Goal: Task Accomplishment & Management: Use online tool/utility

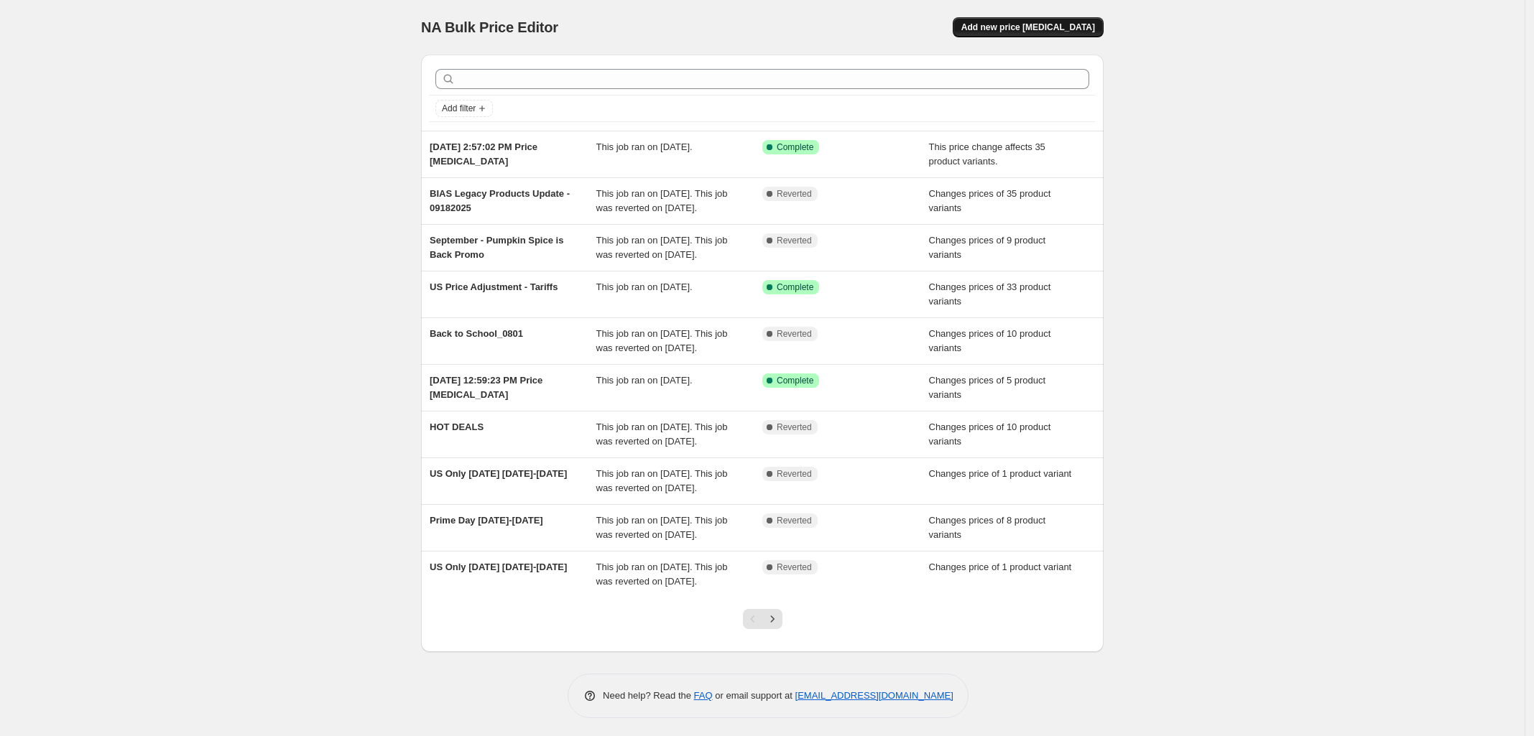
click at [1035, 22] on span "Add new price [MEDICAL_DATA]" at bounding box center [1028, 27] width 134 height 11
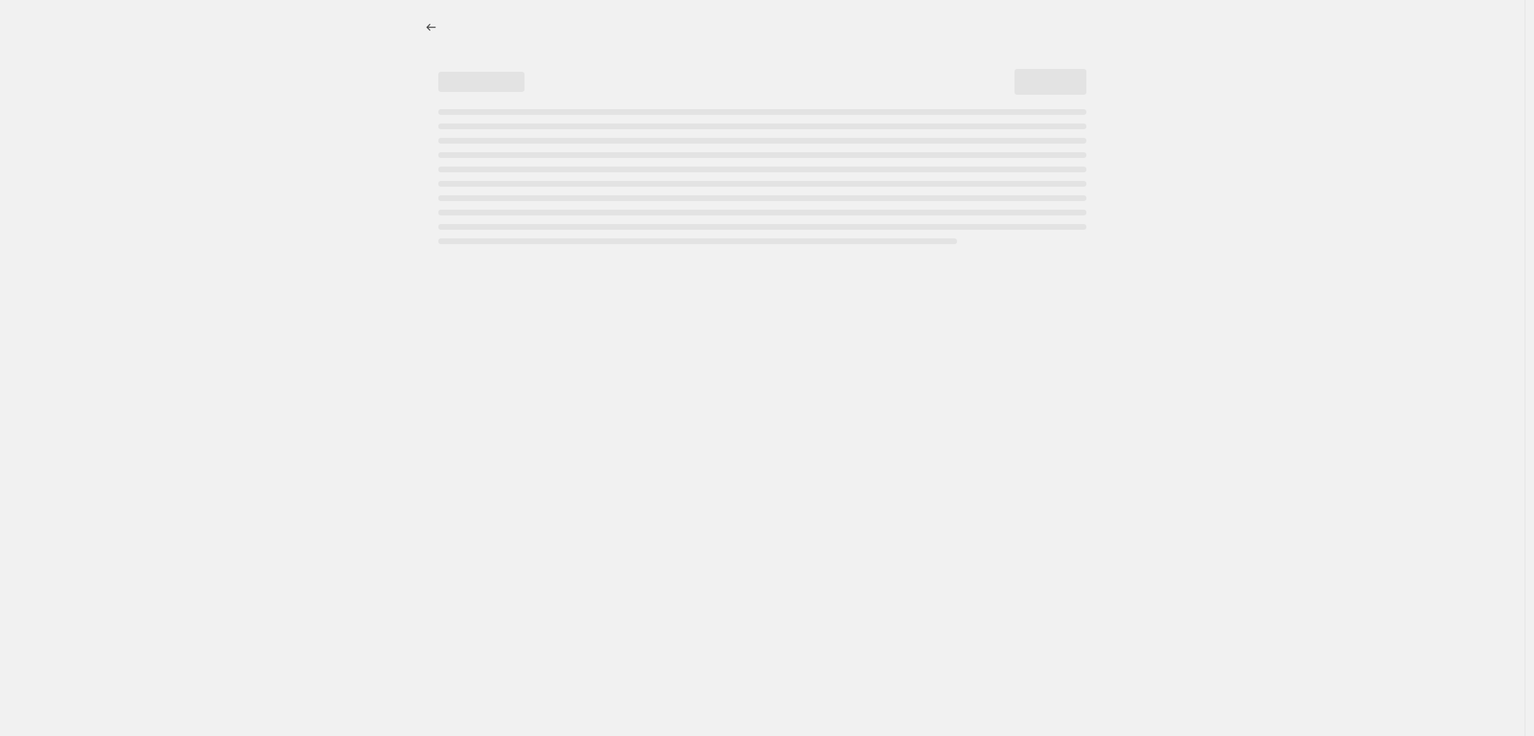
select select "percentage"
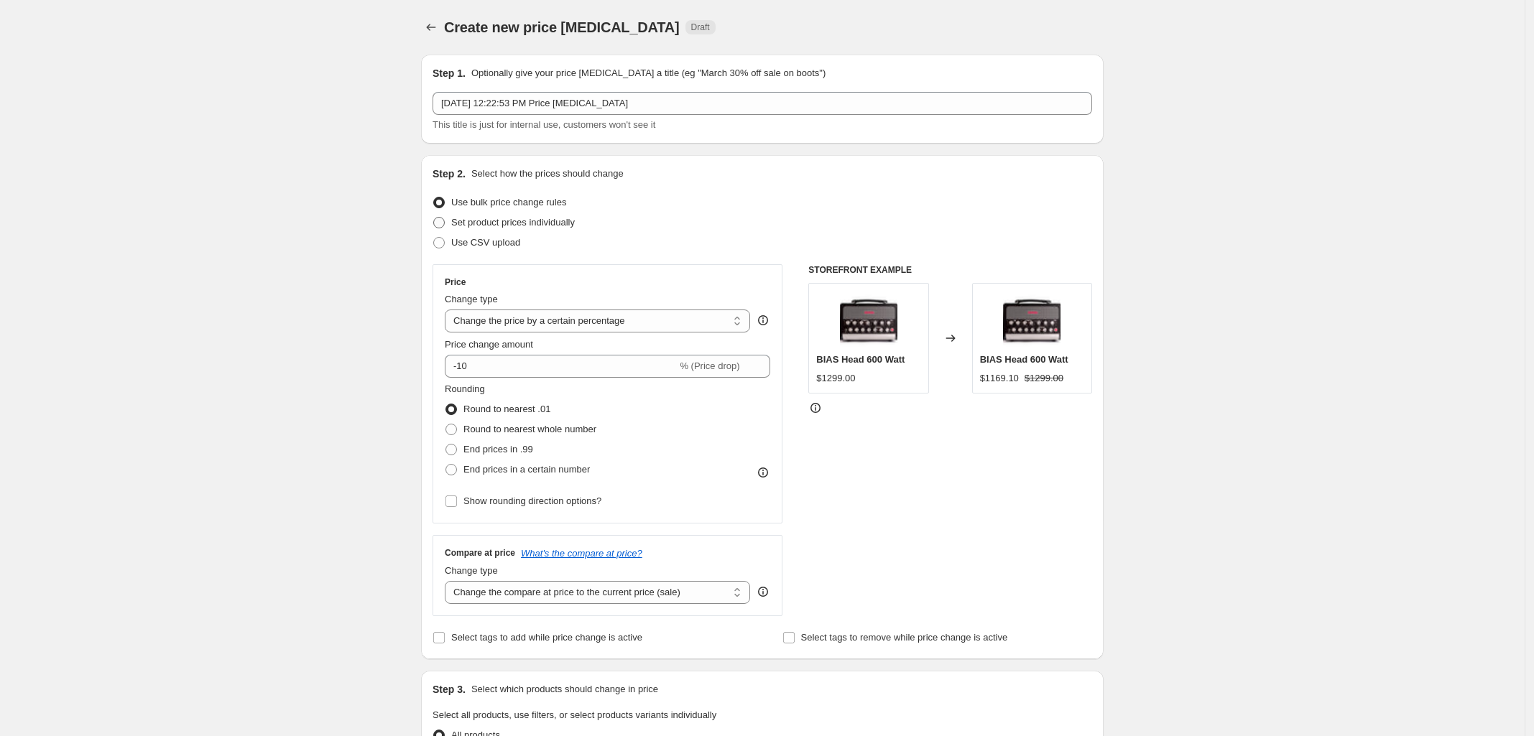
click at [444, 222] on span at bounding box center [438, 222] width 11 height 11
click at [434, 218] on input "Set product prices individually" at bounding box center [433, 217] width 1 height 1
radio input "true"
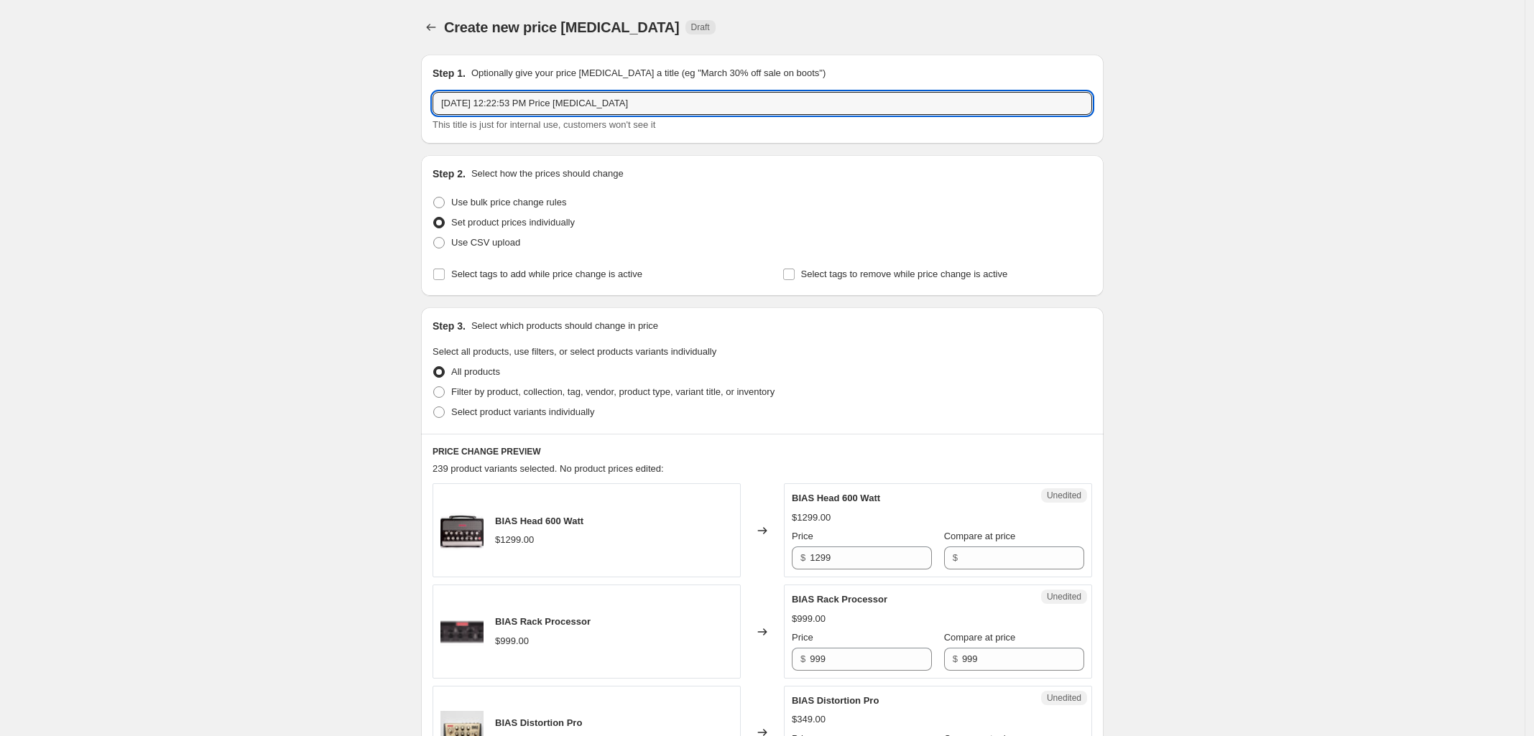
drag, startPoint x: 647, startPoint y: 105, endPoint x: 313, endPoint y: 101, distance: 334.0
type input "Hots Deals Days [DATE]"
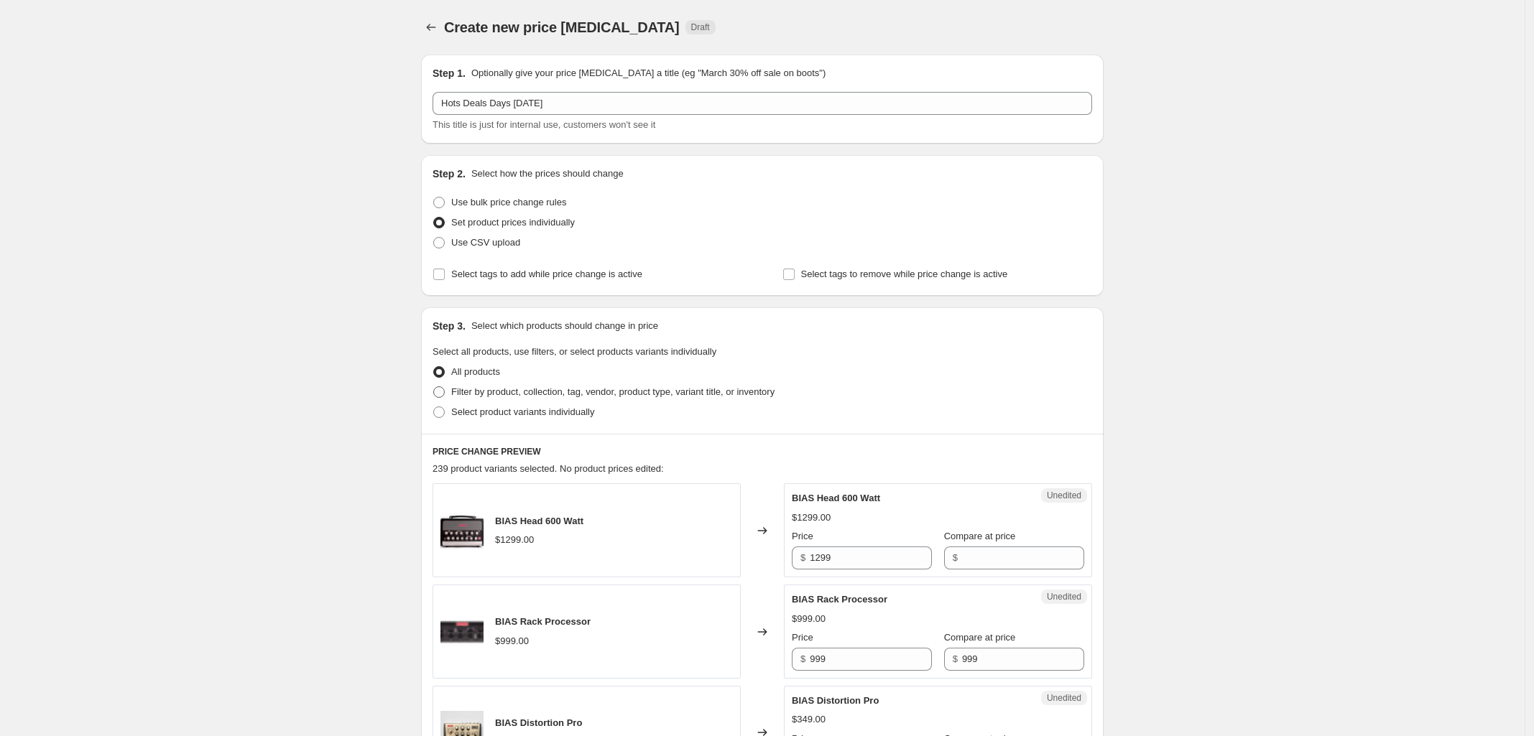
click at [445, 391] on span at bounding box center [438, 391] width 11 height 11
click at [434, 387] on input "Filter by product, collection, tag, vendor, product type, variant title, or inv…" at bounding box center [433, 386] width 1 height 1
radio input "true"
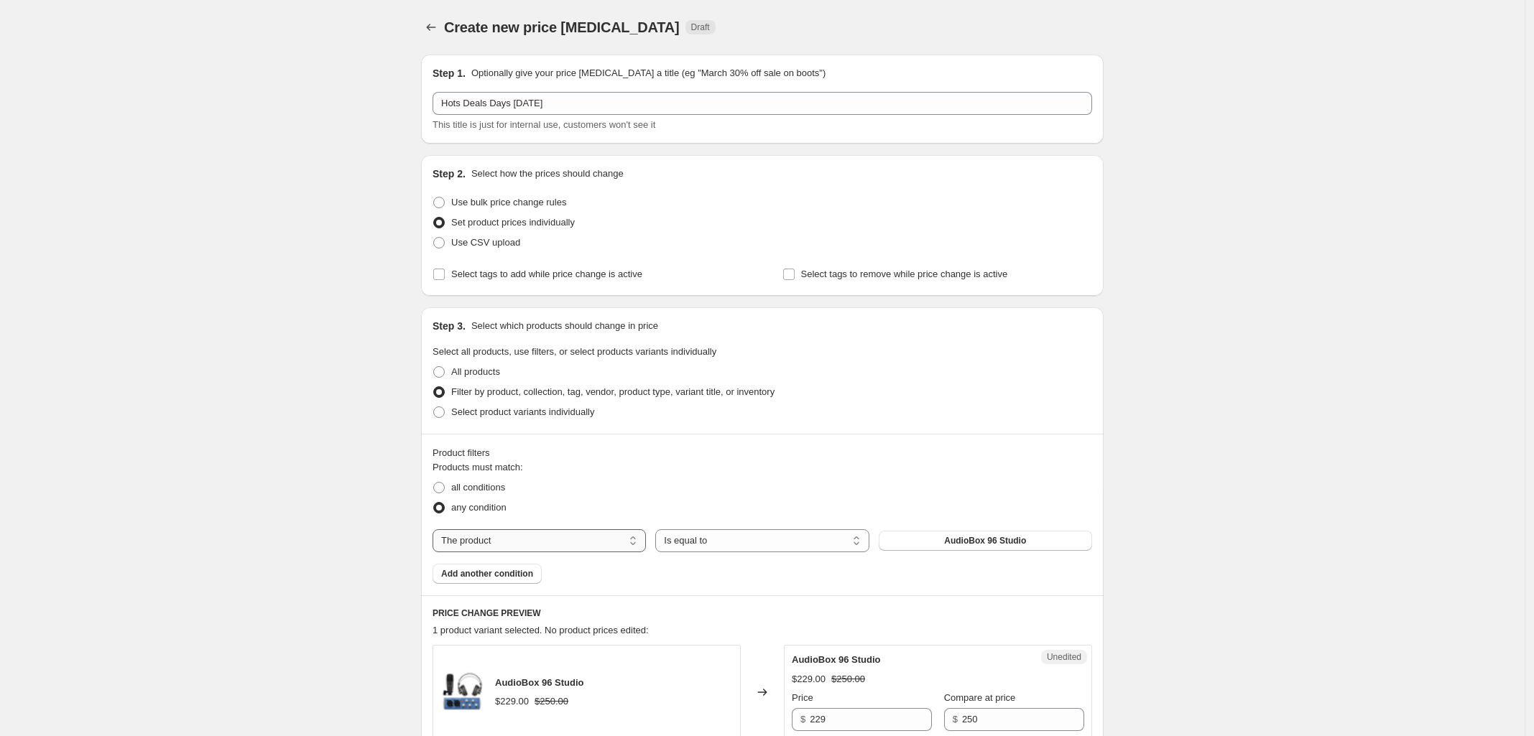
click at [618, 545] on select "The product The product's collection The product's tag The product's vendor The…" at bounding box center [538, 540] width 213 height 23
select select "collection"
click at [833, 552] on div "Products must match: all conditions any condition The product The product's col…" at bounding box center [761, 522] width 659 height 124
click at [832, 545] on select "Is equal to Is not equal to" at bounding box center [761, 540] width 213 height 23
drag, startPoint x: 932, startPoint y: 491, endPoint x: 942, endPoint y: 491, distance: 9.3
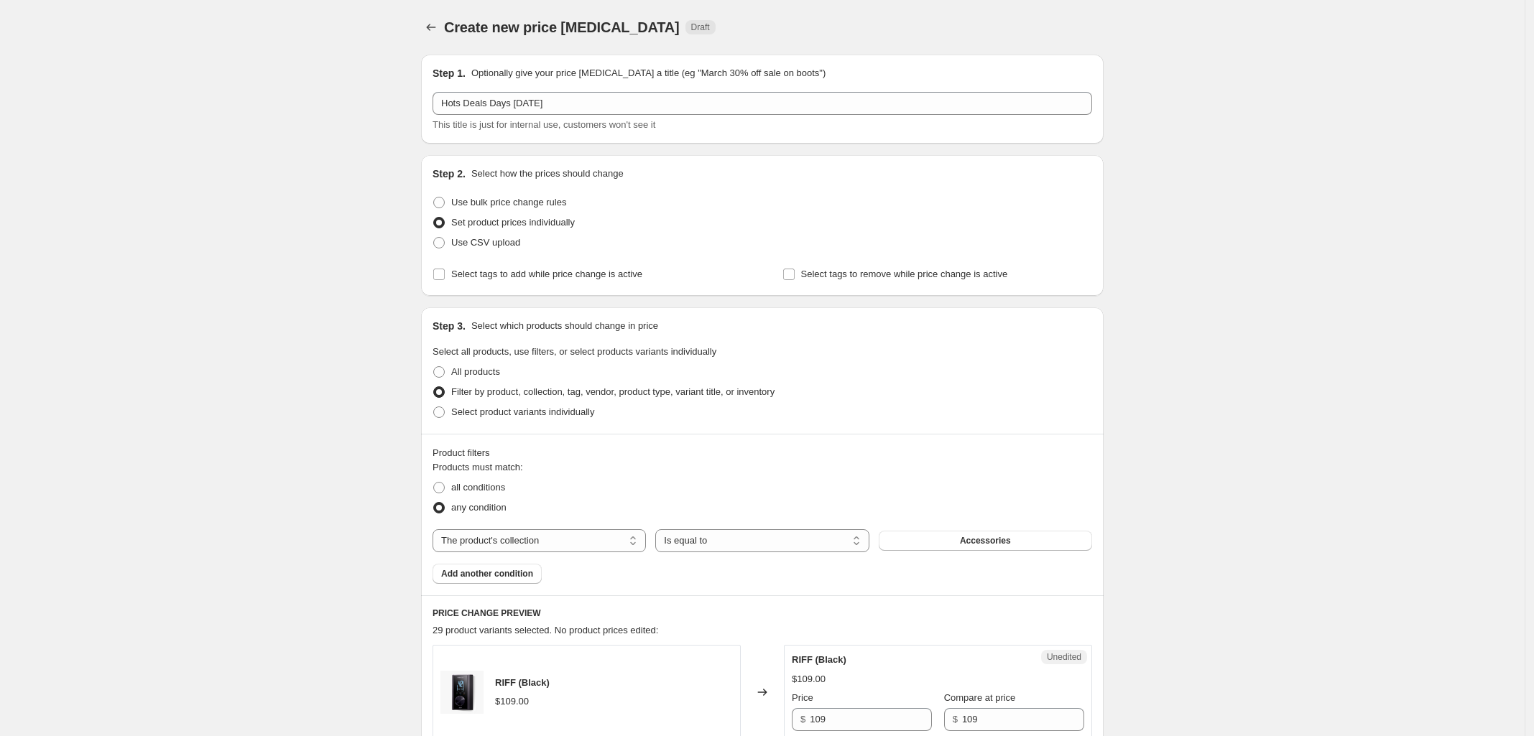
click at [934, 490] on div "all conditions" at bounding box center [761, 488] width 659 height 20
click at [1001, 548] on button "Accessories" at bounding box center [984, 541] width 213 height 20
click at [506, 575] on span "Add another condition" at bounding box center [487, 573] width 92 height 11
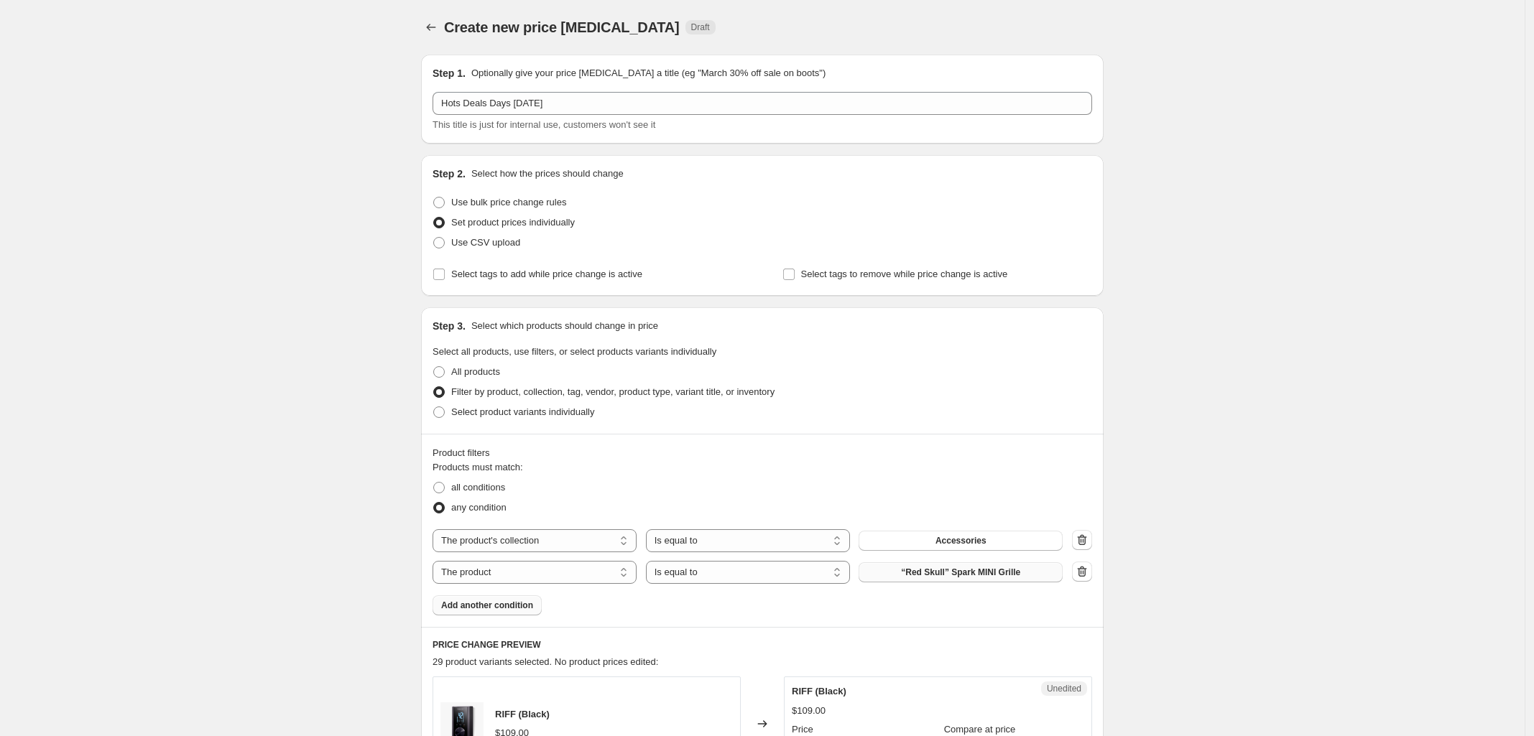
click at [986, 570] on span "“Red Skull” Spark MINI Grille" at bounding box center [960, 572] width 119 height 11
click at [777, 567] on select "Is equal to Is not equal to" at bounding box center [748, 572] width 204 height 23
click at [507, 572] on select "The product The product's collection The product's tag The product's vendor The…" at bounding box center [534, 572] width 204 height 23
select select "collection"
click at [996, 572] on button "Accessories" at bounding box center [960, 572] width 204 height 20
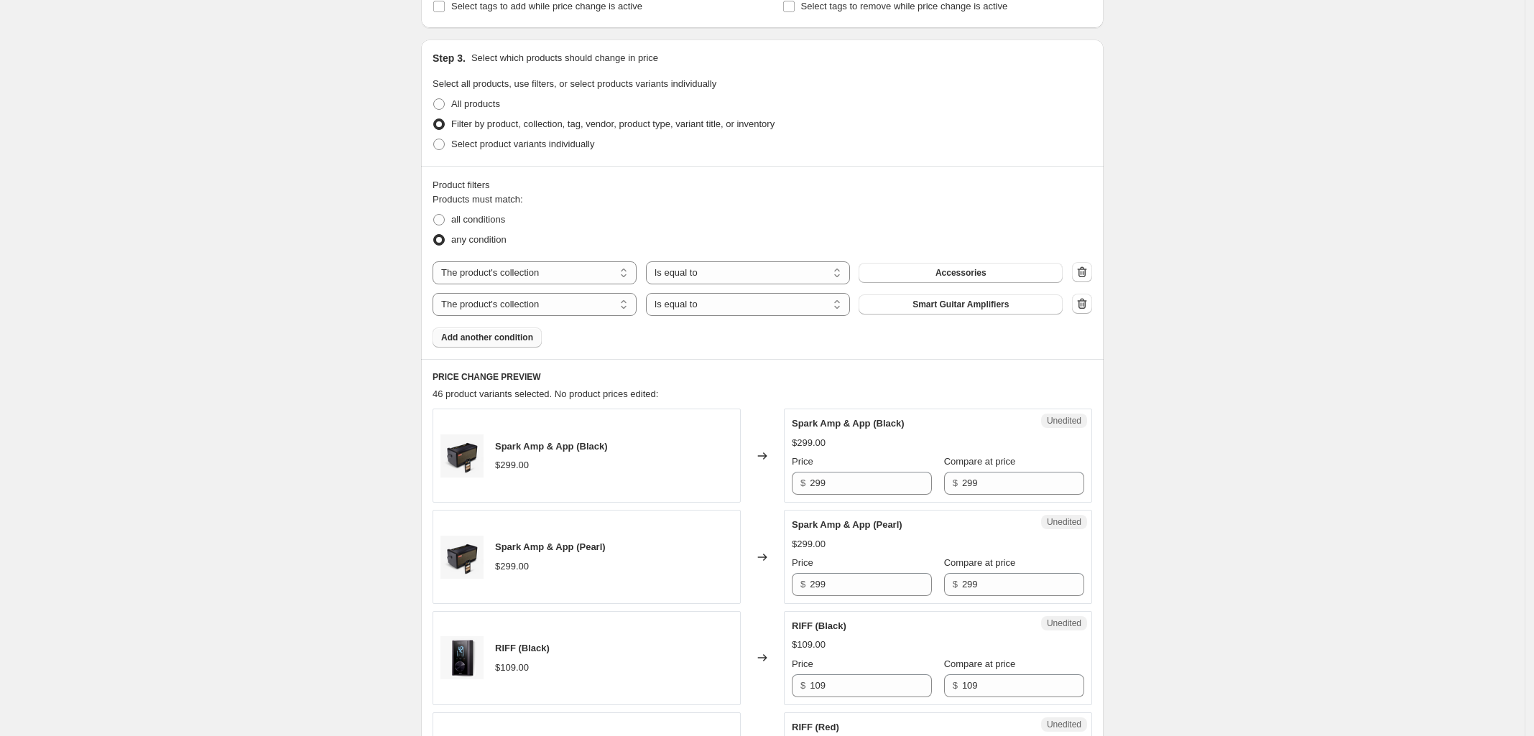
scroll to position [269, 0]
drag, startPoint x: 827, startPoint y: 493, endPoint x: 710, endPoint y: 493, distance: 117.8
click at [712, 493] on div "Spark Amp & App (Black) $299.00 Changed to Unedited Spark Amp & App (Black) $29…" at bounding box center [761, 454] width 659 height 94
type input "254.15"
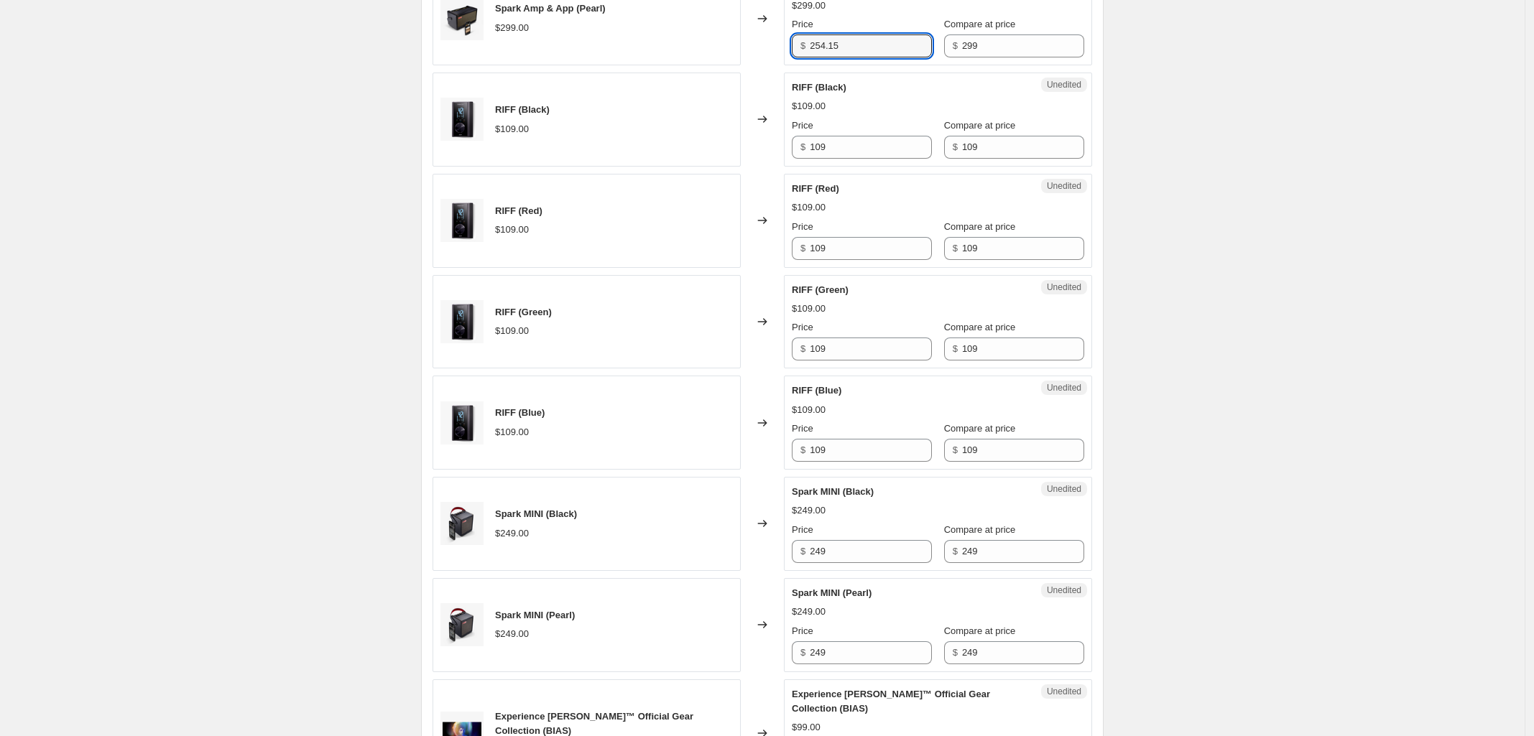
scroll to position [808, 0]
type input "254.15"
click at [858, 551] on input "249" at bounding box center [871, 550] width 122 height 23
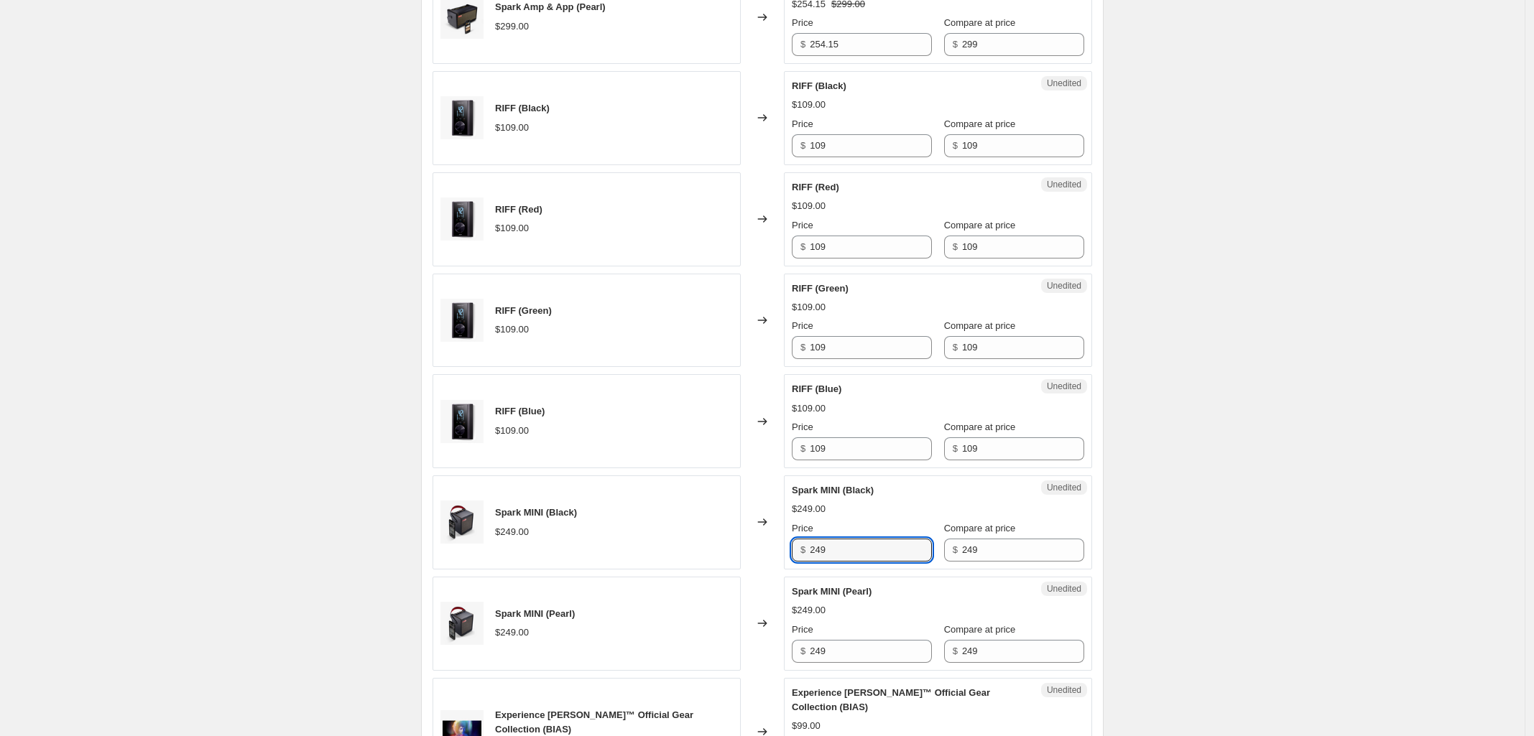
drag, startPoint x: 866, startPoint y: 555, endPoint x: 677, endPoint y: 561, distance: 189.7
click at [676, 564] on div "Spark MINI (Black) $249.00 Changed to Unedited Spark MINI (Black) $249.00 Price…" at bounding box center [761, 523] width 659 height 94
type input "205"
drag, startPoint x: 874, startPoint y: 654, endPoint x: 749, endPoint y: 654, distance: 125.0
click at [749, 654] on div "Spark MINI (Pearl) $249.00 Changed to Unedited Spark MINI (Pearl) $249.00 Price…" at bounding box center [761, 624] width 659 height 94
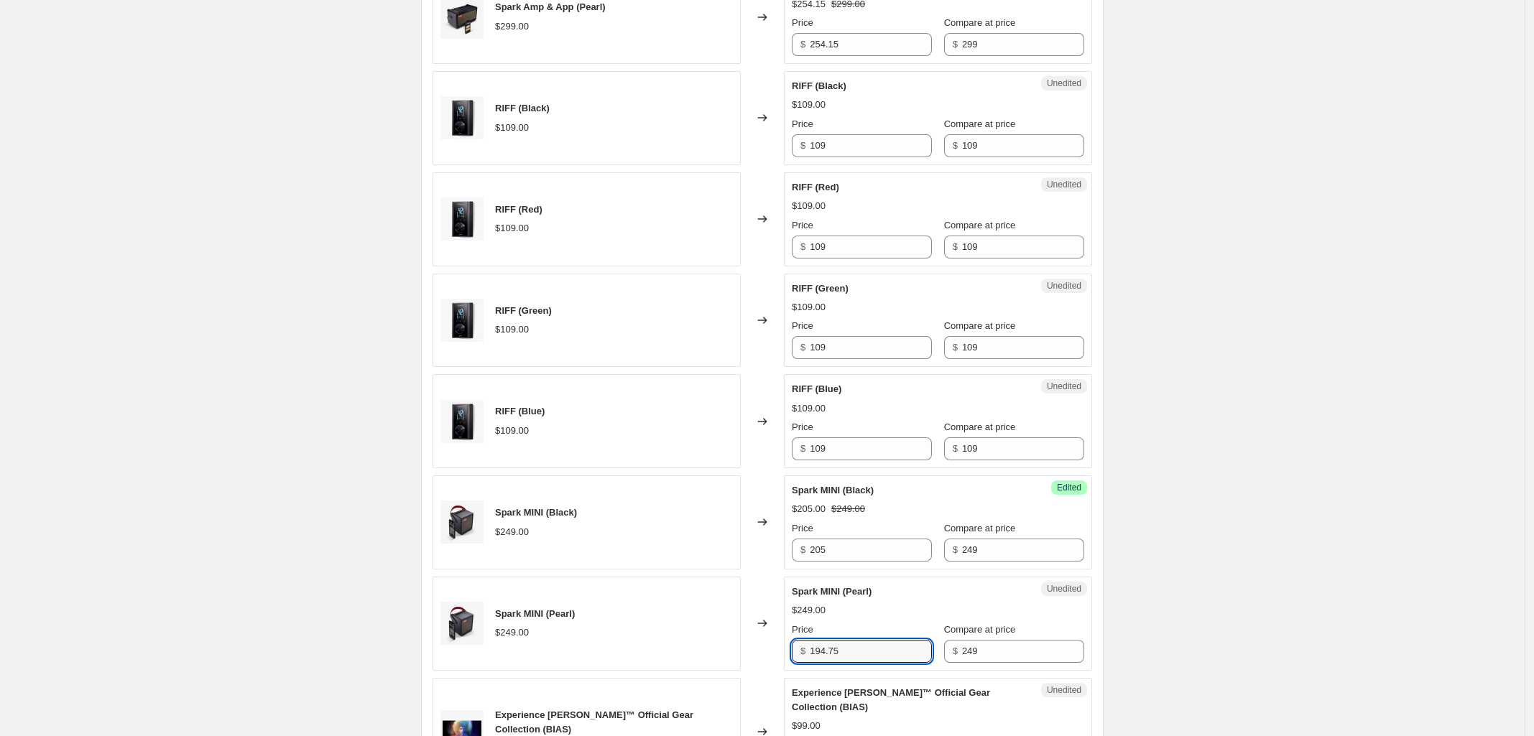
type input "194.75"
click at [1302, 523] on div "Create new price [MEDICAL_DATA]. This page is ready Create new price [MEDICAL_D…" at bounding box center [762, 714] width 1524 height 3044
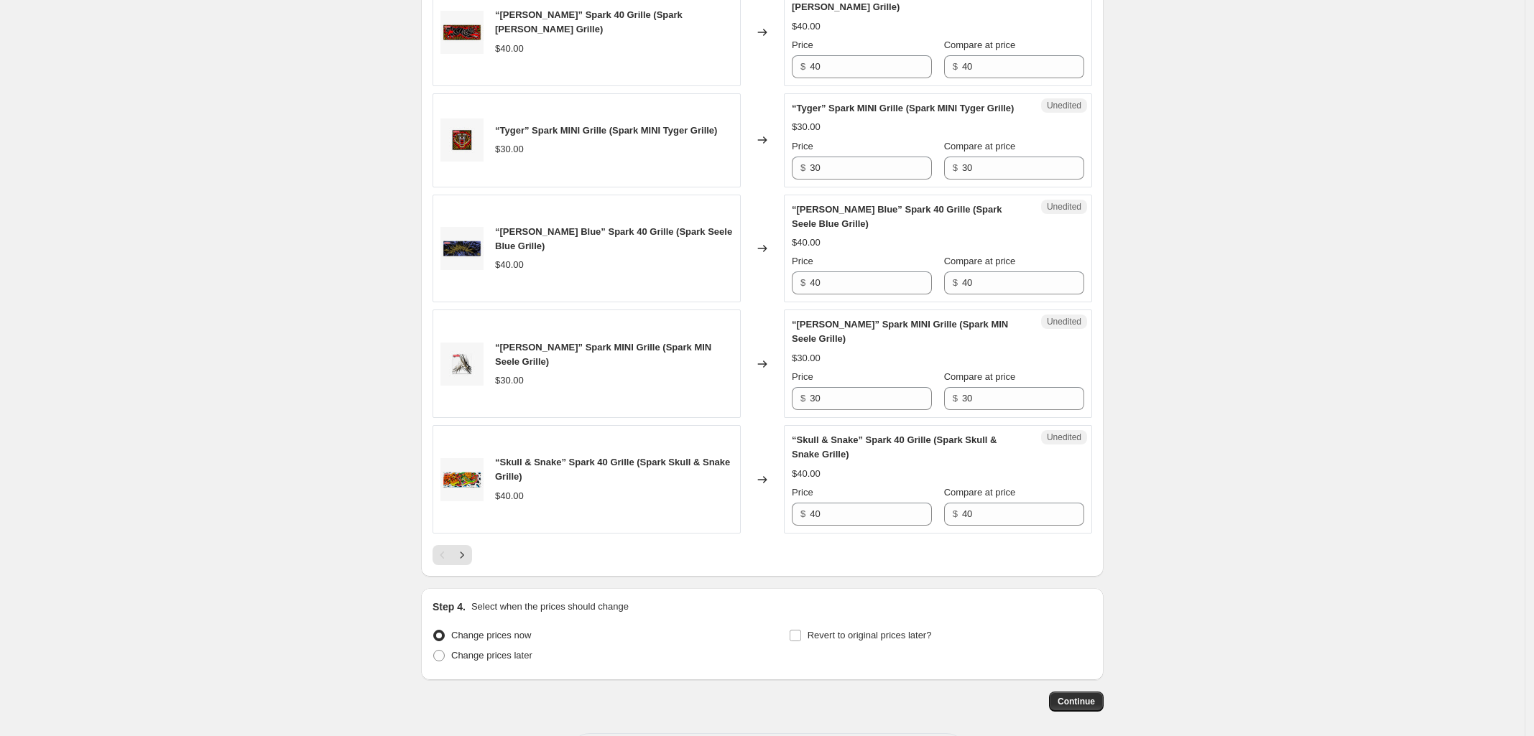
scroll to position [2314, 0]
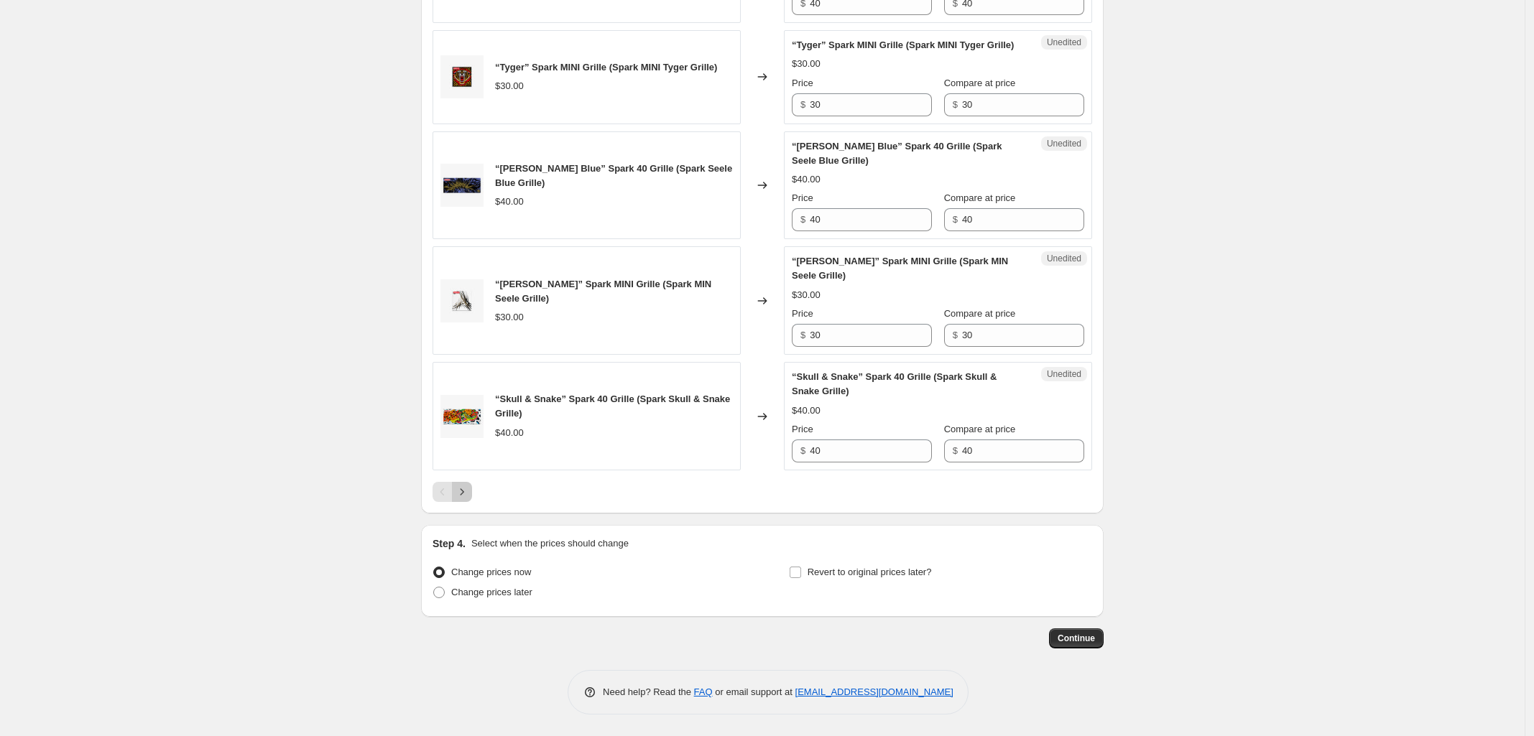
click at [468, 493] on icon "Next" at bounding box center [462, 492] width 14 height 14
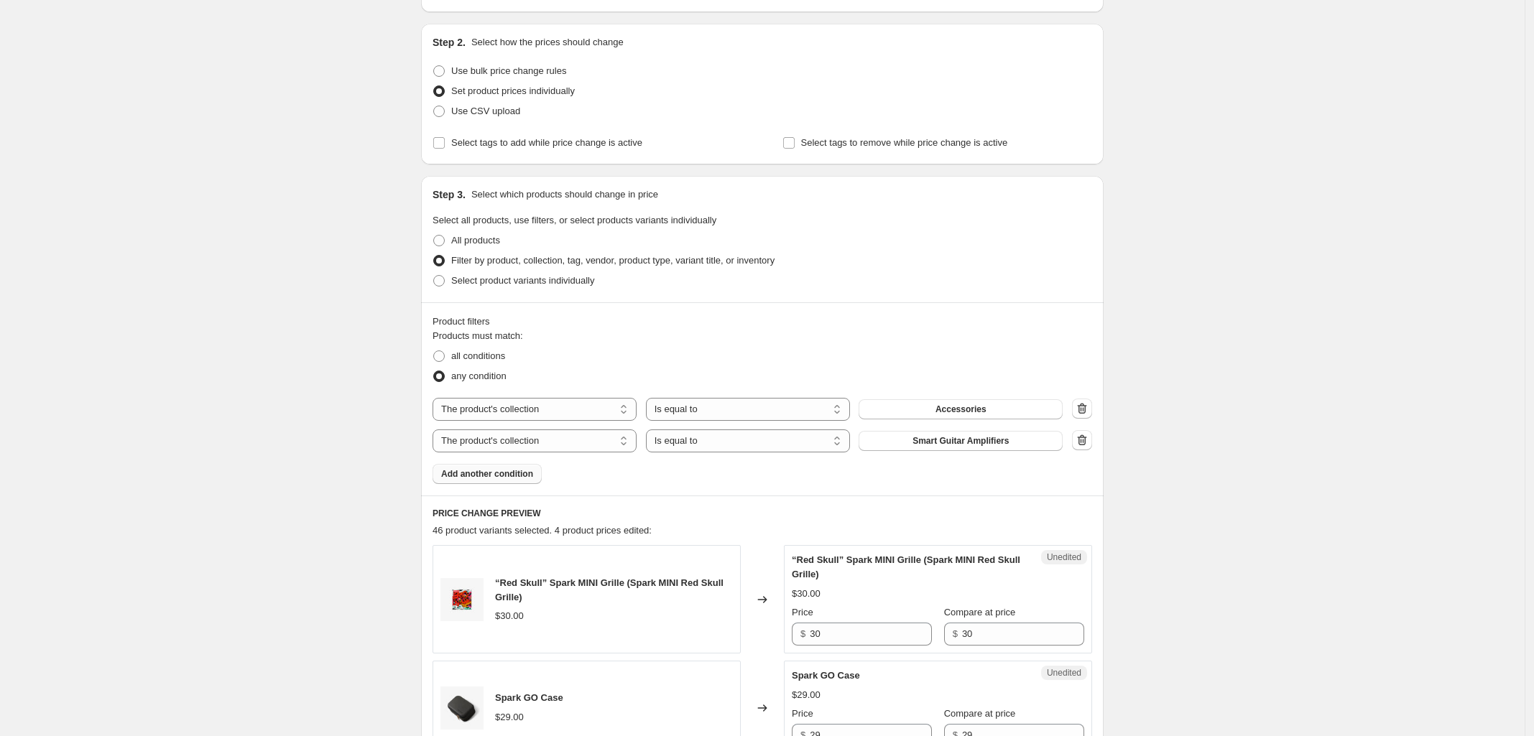
scroll to position [449, 0]
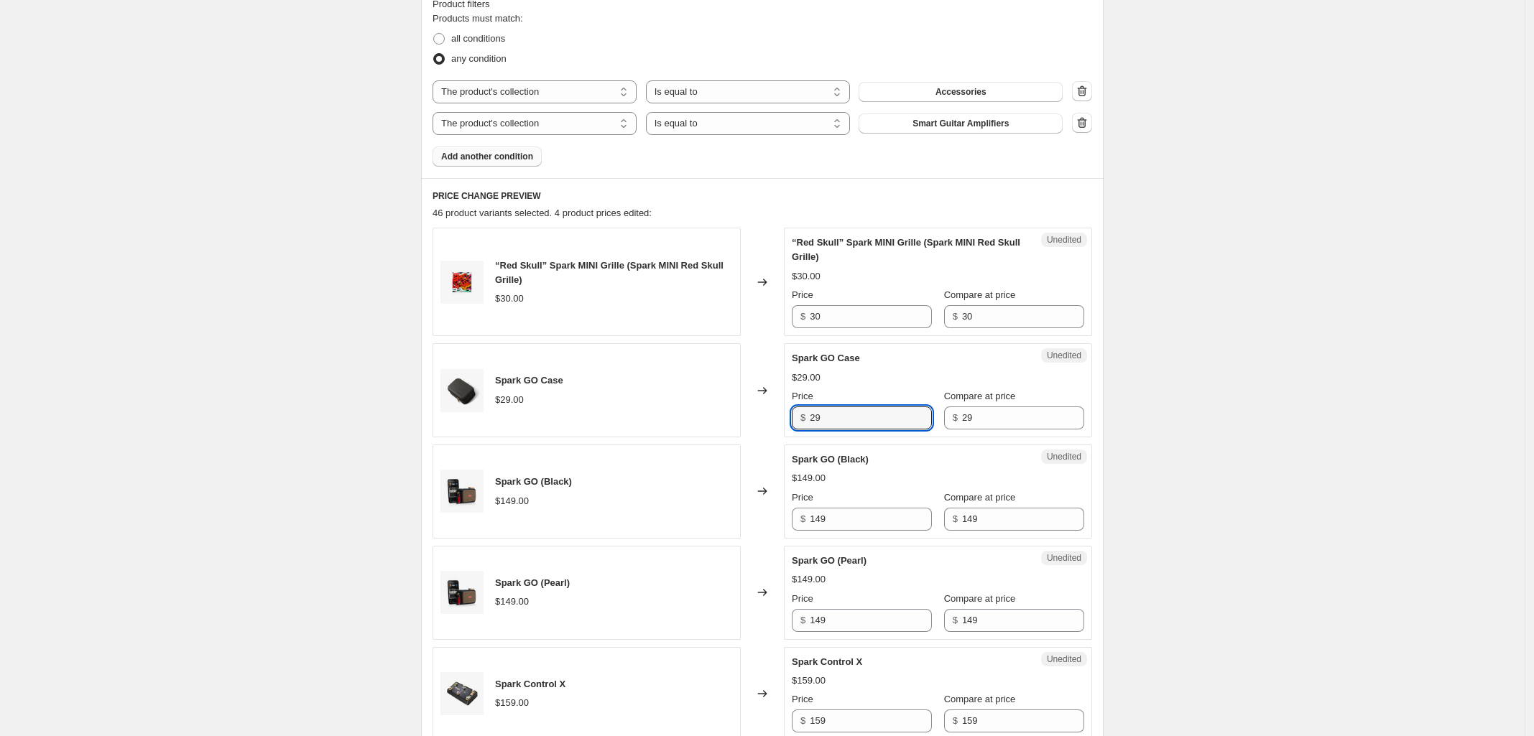
drag, startPoint x: 832, startPoint y: 418, endPoint x: 690, endPoint y: 420, distance: 141.5
click at [691, 420] on div "Spark GO Case $29.00 Changed to Unedited Spark GO Case $29.00 Price $ 29 Compar…" at bounding box center [761, 390] width 659 height 94
type input "24.65"
drag, startPoint x: 869, startPoint y: 517, endPoint x: 715, endPoint y: 530, distance: 155.0
click at [720, 529] on div "Spark GO (Black) $149.00 Changed to Unedited Spark GO (Black) $149.00 Price $ 1…" at bounding box center [761, 492] width 659 height 94
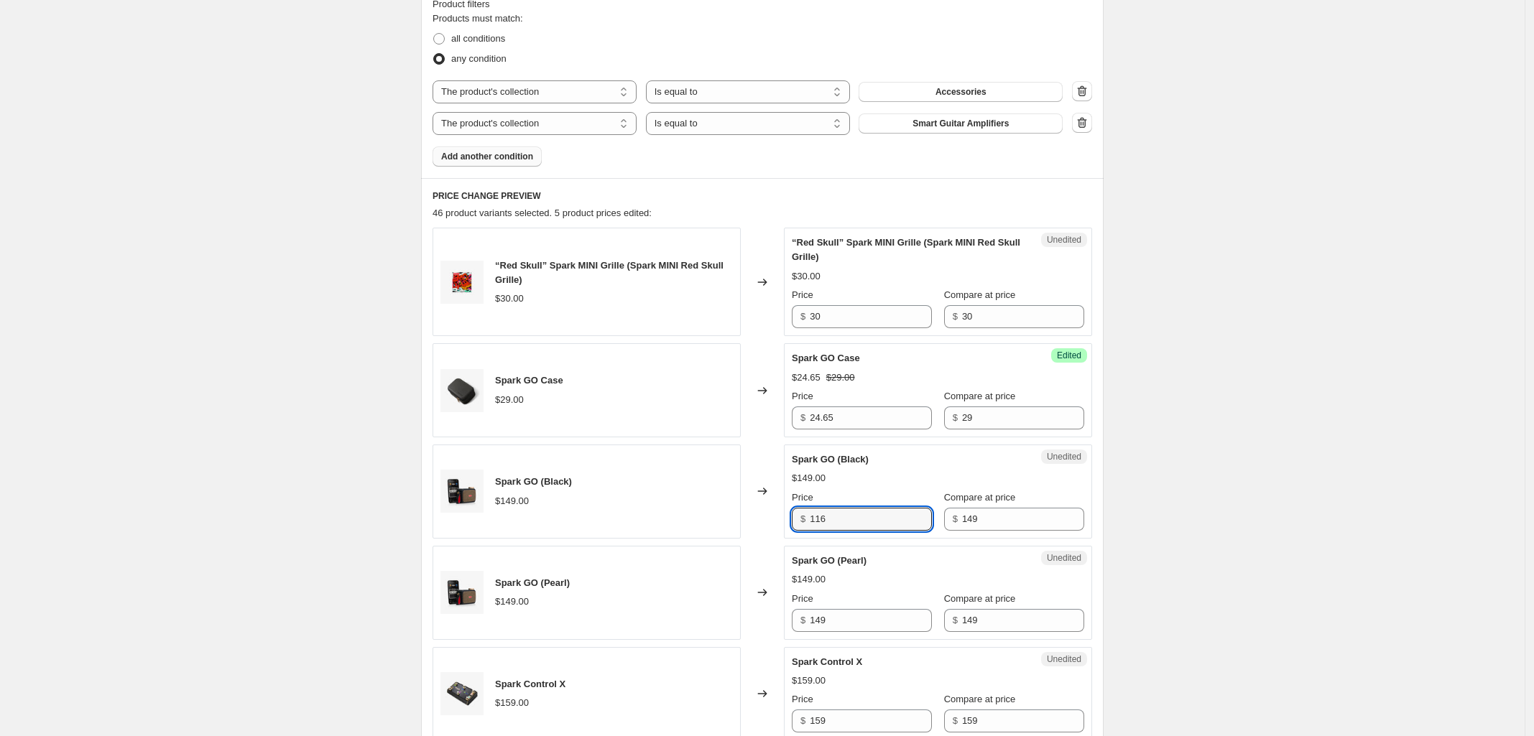
type input "116"
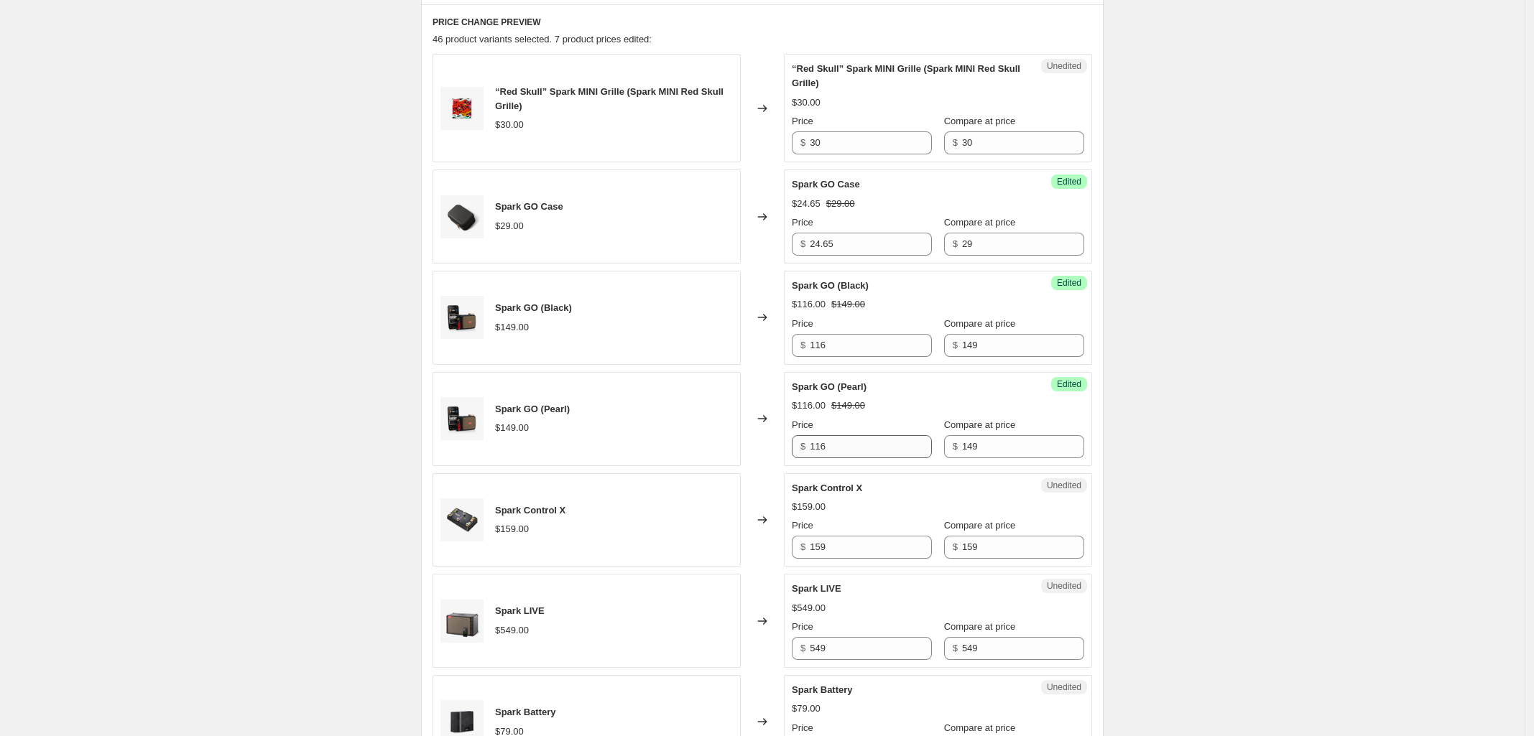
scroll to position [629, 0]
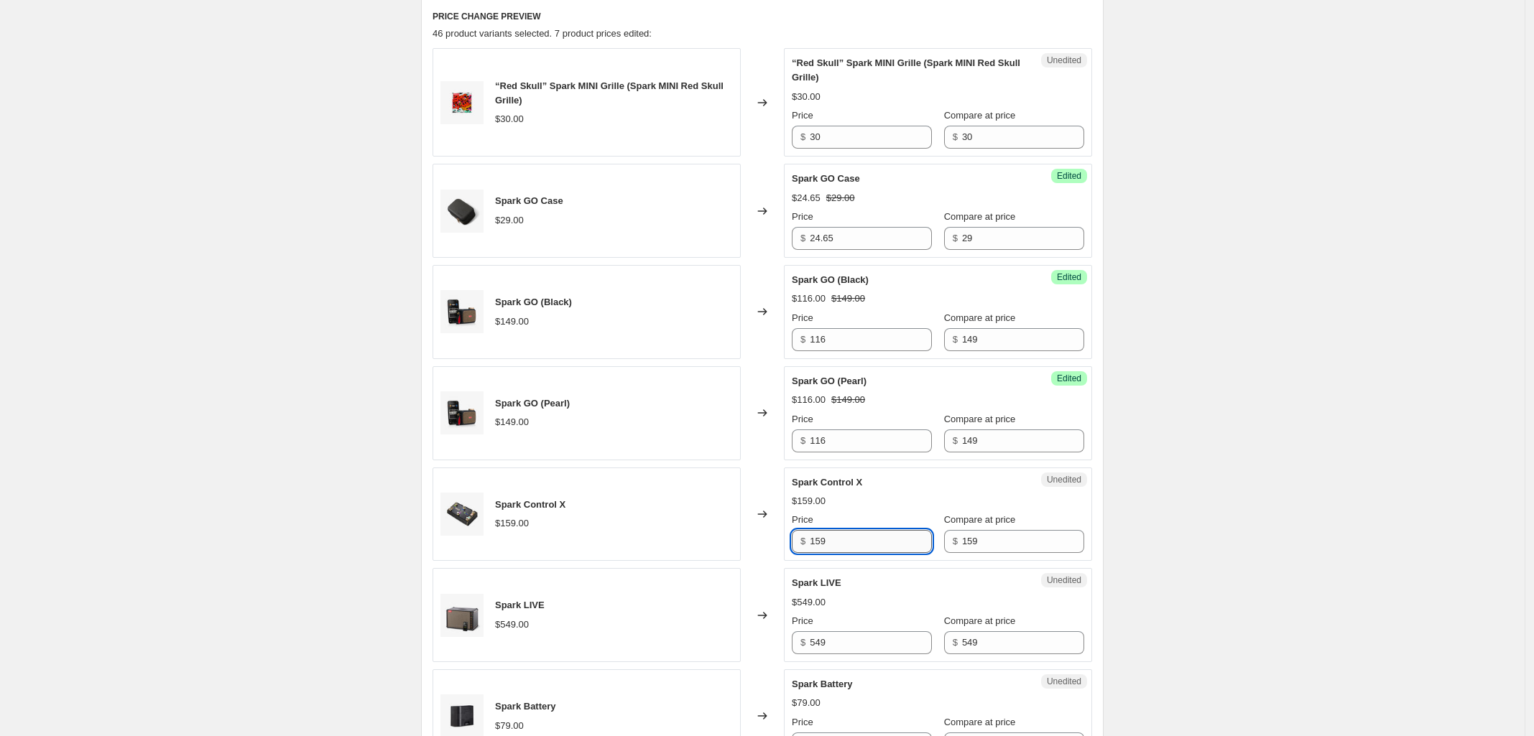
click at [853, 542] on input "159" at bounding box center [871, 541] width 122 height 23
type input "1"
type input "127.20"
drag, startPoint x: 891, startPoint y: 650, endPoint x: 766, endPoint y: 639, distance: 126.2
click at [766, 639] on div "Spark LIVE $549.00 Changed to Unedited Spark LIVE $549.00 Price $ 549 Compare a…" at bounding box center [761, 615] width 659 height 94
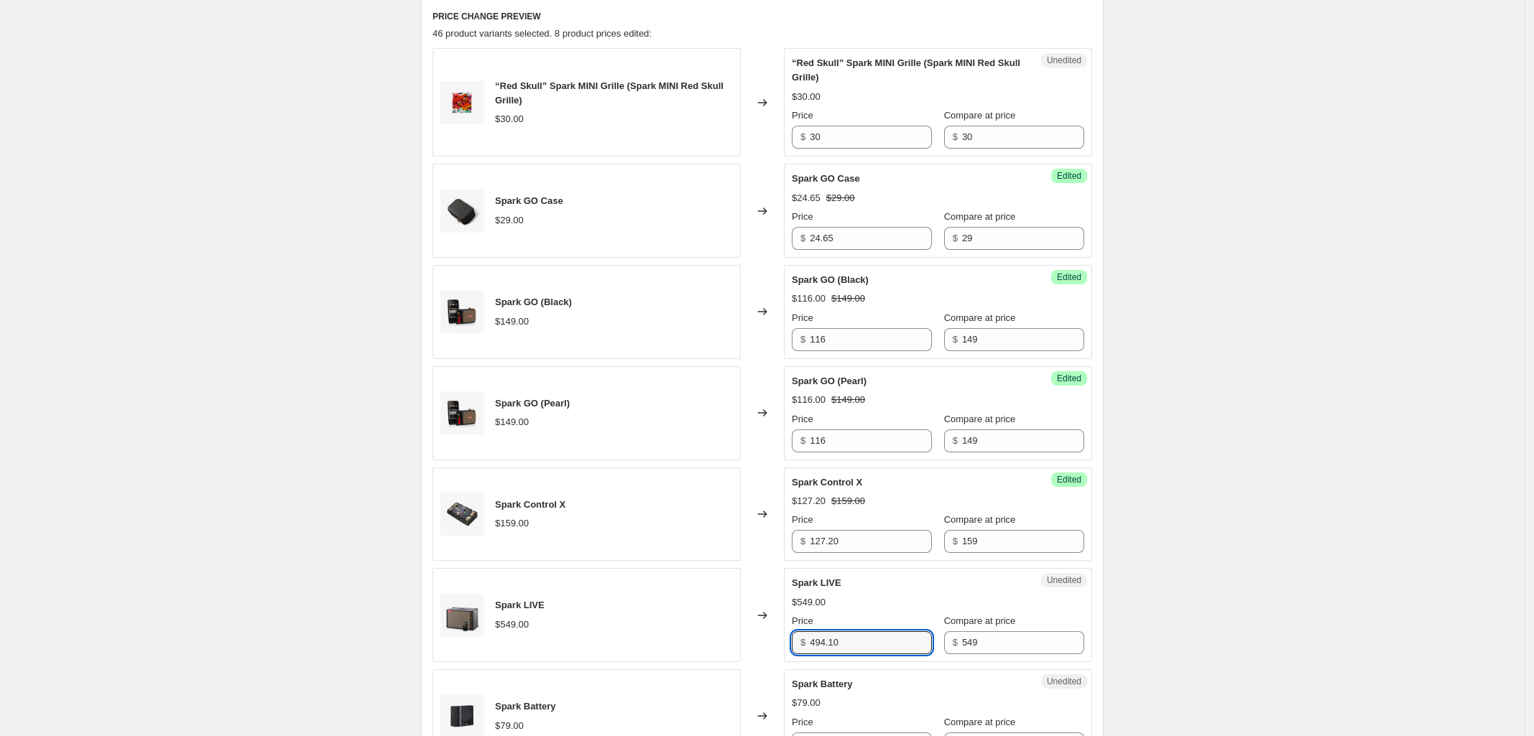
type input "494.10"
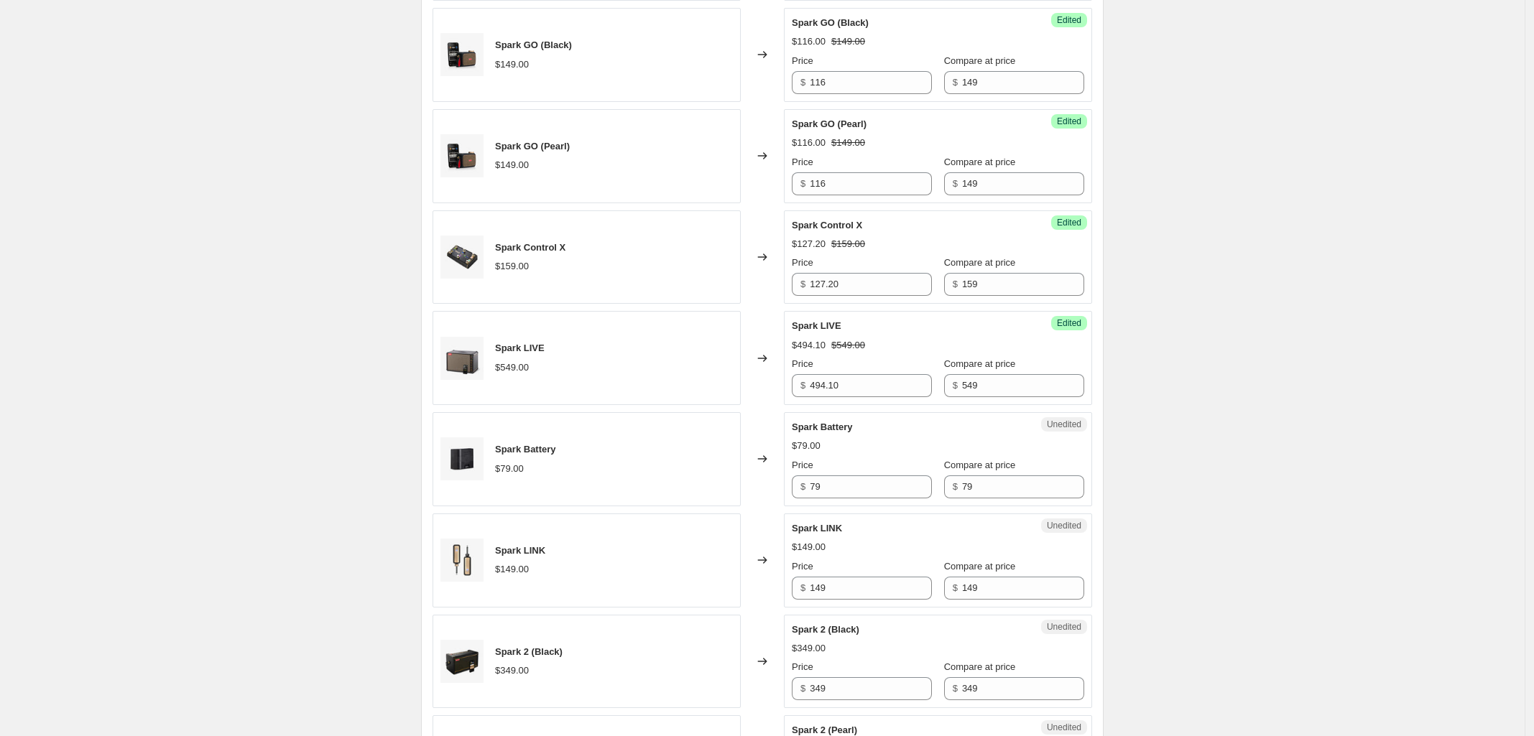
scroll to position [898, 0]
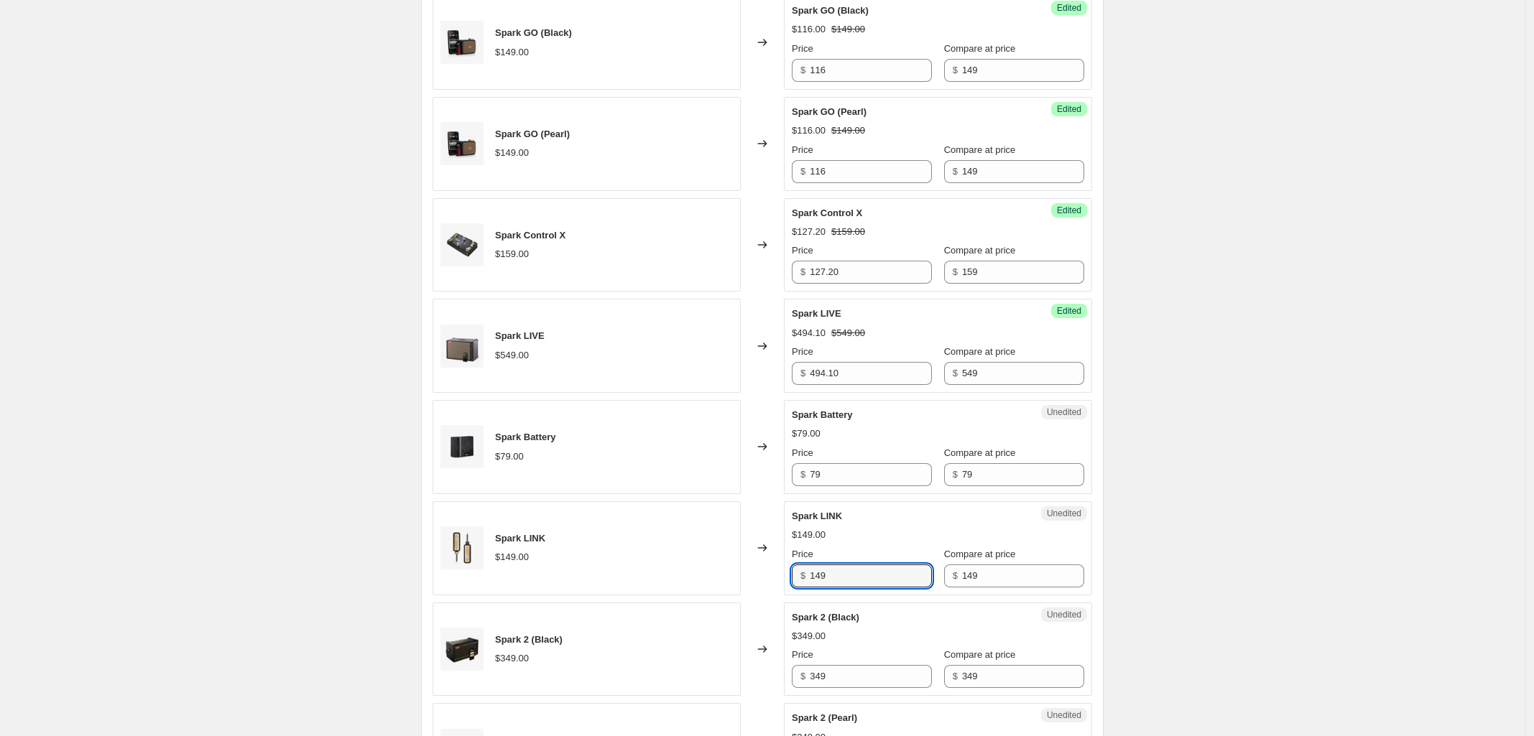
drag, startPoint x: 841, startPoint y: 577, endPoint x: 735, endPoint y: 575, distance: 106.3
click at [735, 575] on div "Spark LINK $149.00 Changed to Unedited Spark LINK $149.00 Price $ 149 Compare a…" at bounding box center [761, 548] width 659 height 94
type input "122.55"
click at [1445, 594] on div "Create new price [MEDICAL_DATA]. This page is ready Create new price [MEDICAL_D…" at bounding box center [762, 588] width 1524 height 2972
drag, startPoint x: 819, startPoint y: 677, endPoint x: 715, endPoint y: 674, distance: 104.2
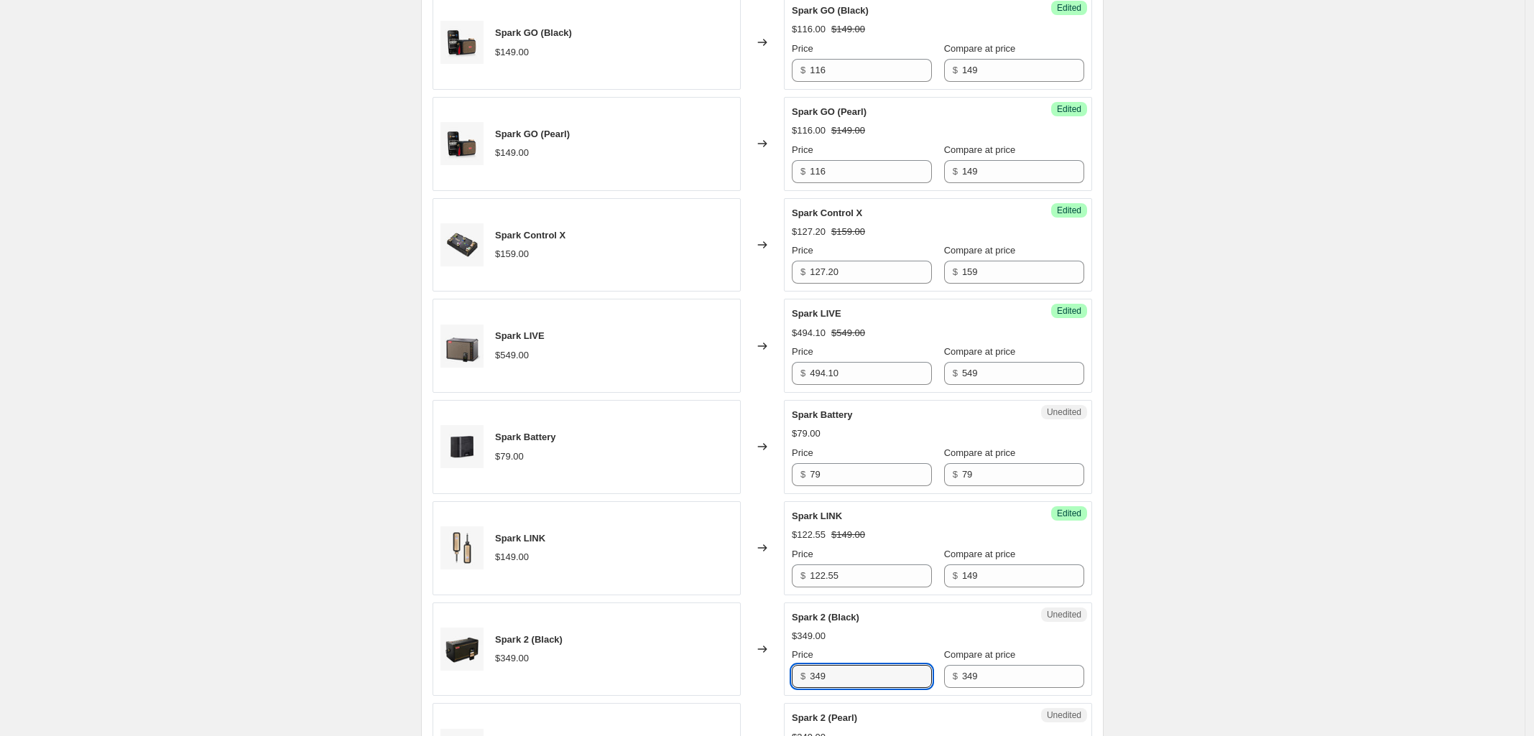
click at [720, 674] on div "Spark 2 (Black) $349.00 Changed to Unedited Spark 2 (Black) $349.00 Price $ 349…" at bounding box center [761, 650] width 659 height 94
type input "296.65"
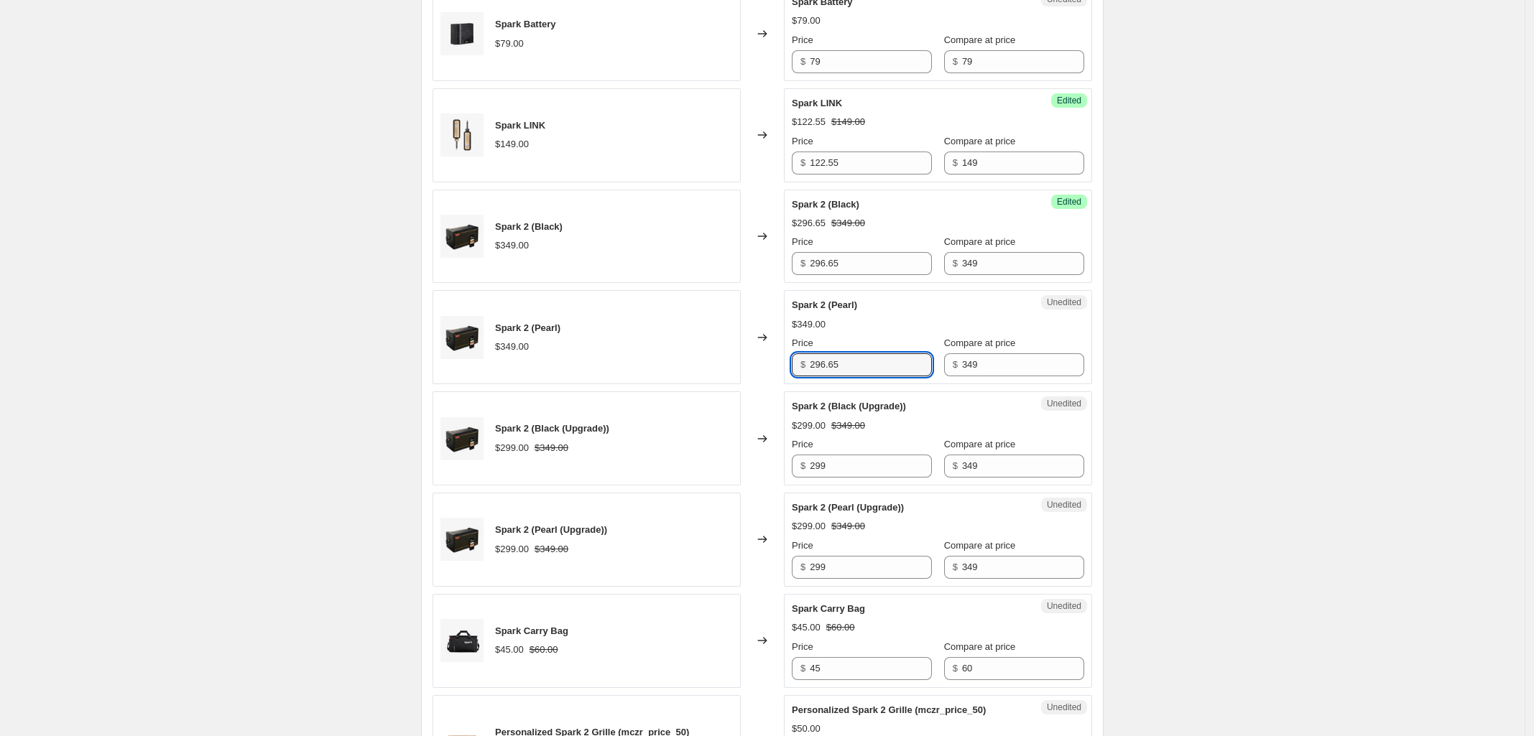
type input "296.65"
click at [1340, 394] on div "Create new price [MEDICAL_DATA]. This page is ready Create new price [MEDICAL_D…" at bounding box center [762, 175] width 1524 height 2972
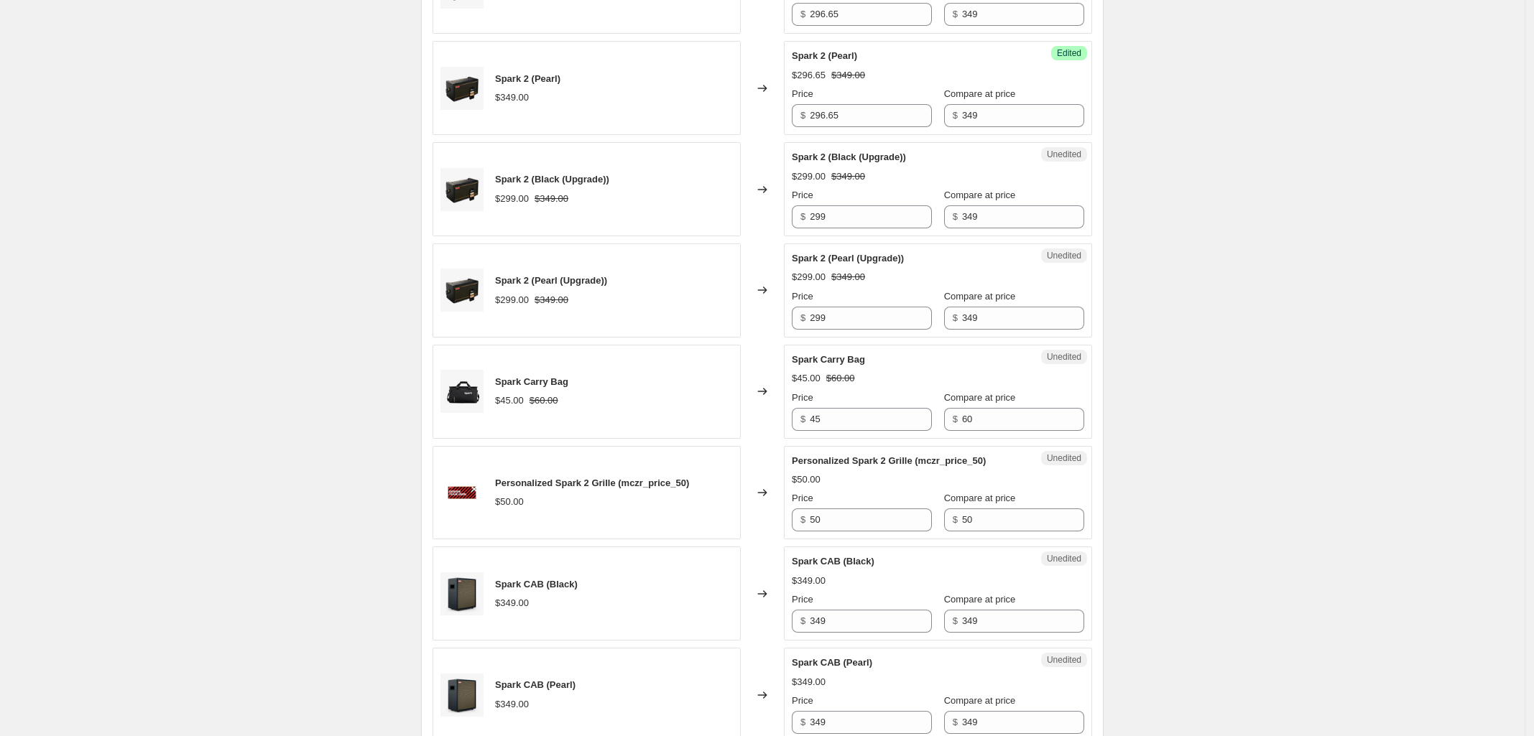
scroll to position [1670, 0]
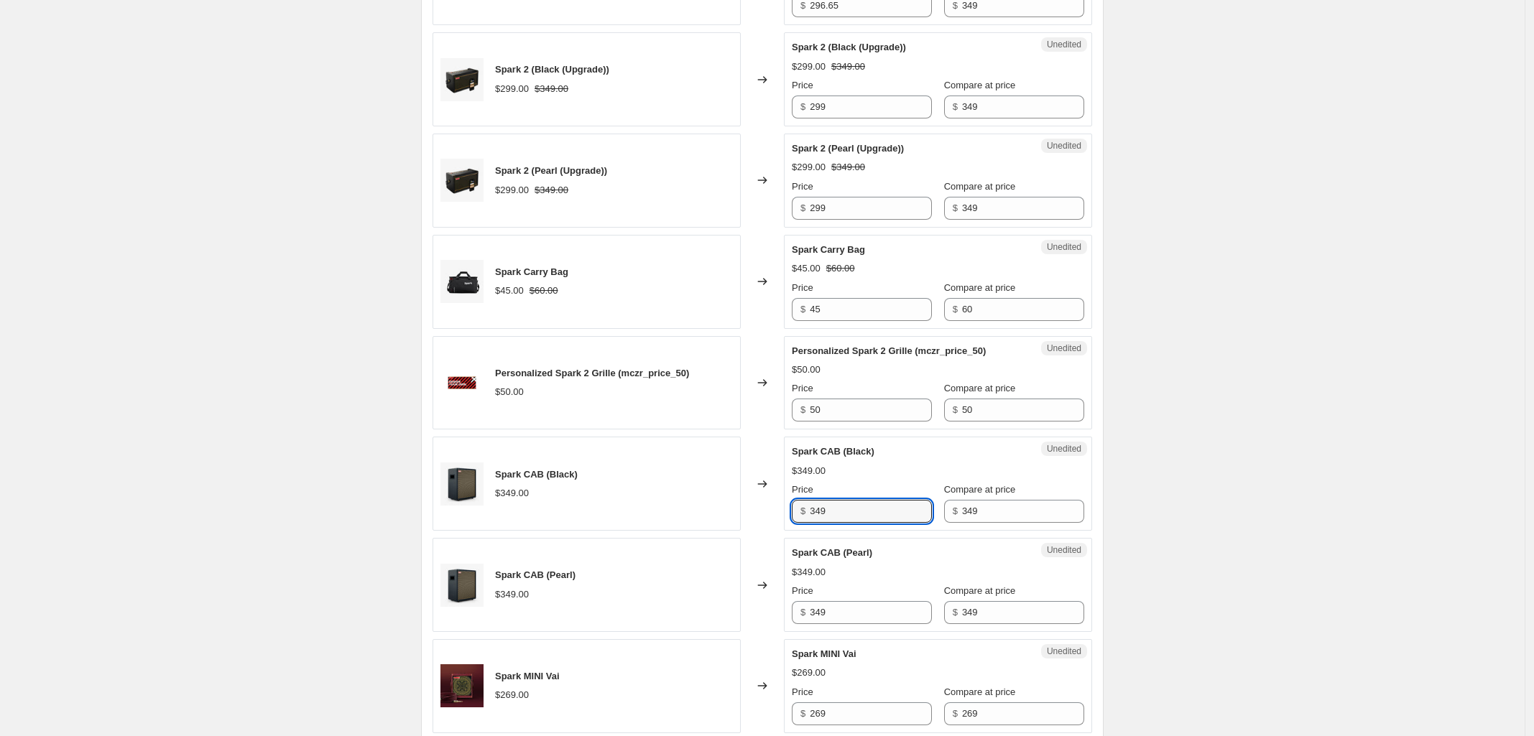
drag, startPoint x: 841, startPoint y: 515, endPoint x: 646, endPoint y: 514, distance: 194.7
click at [654, 514] on div "Spark CAB (Black) $349.00 Changed to Unedited Spark CAB (Black) $349.00 Price $…" at bounding box center [761, 484] width 659 height 94
type input "314.10"
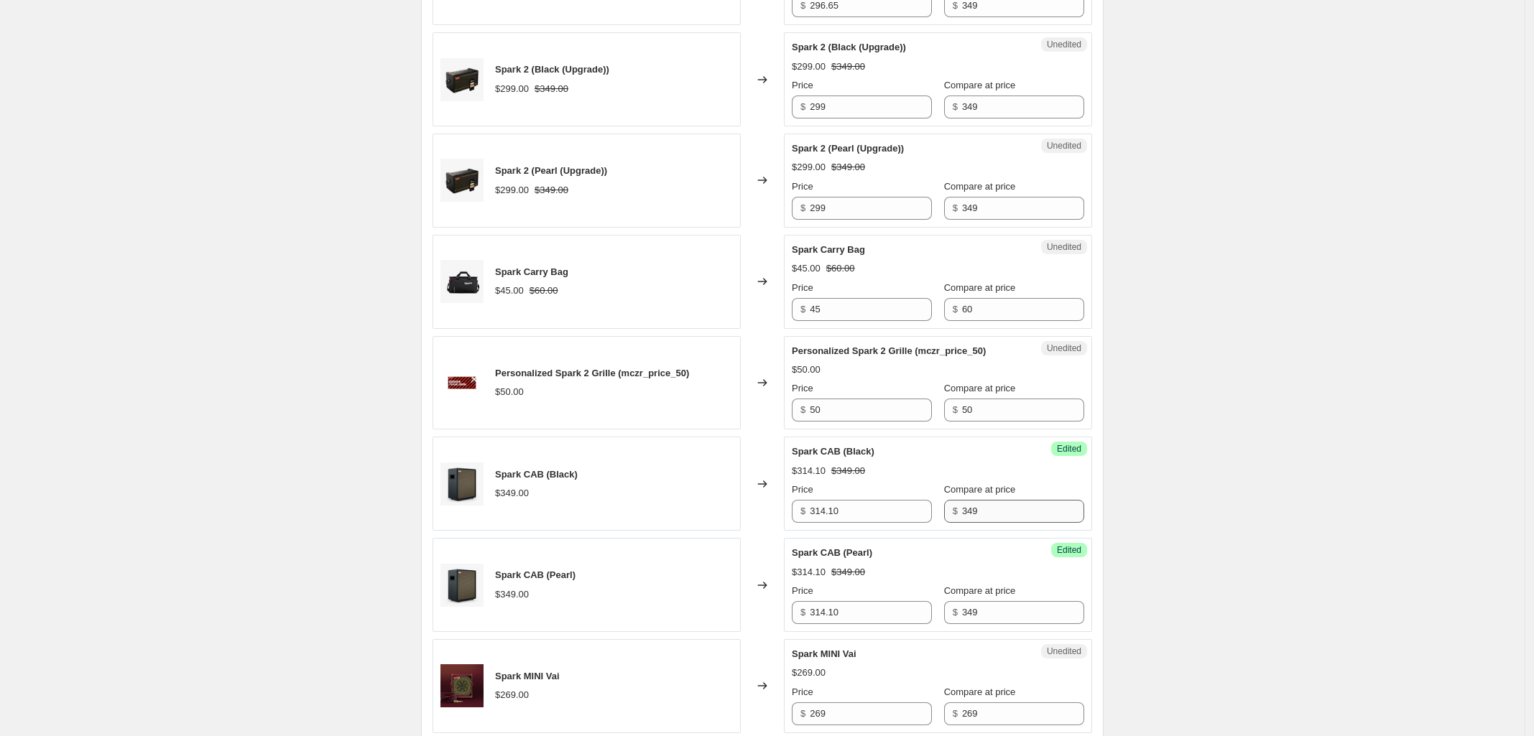
scroll to position [1850, 0]
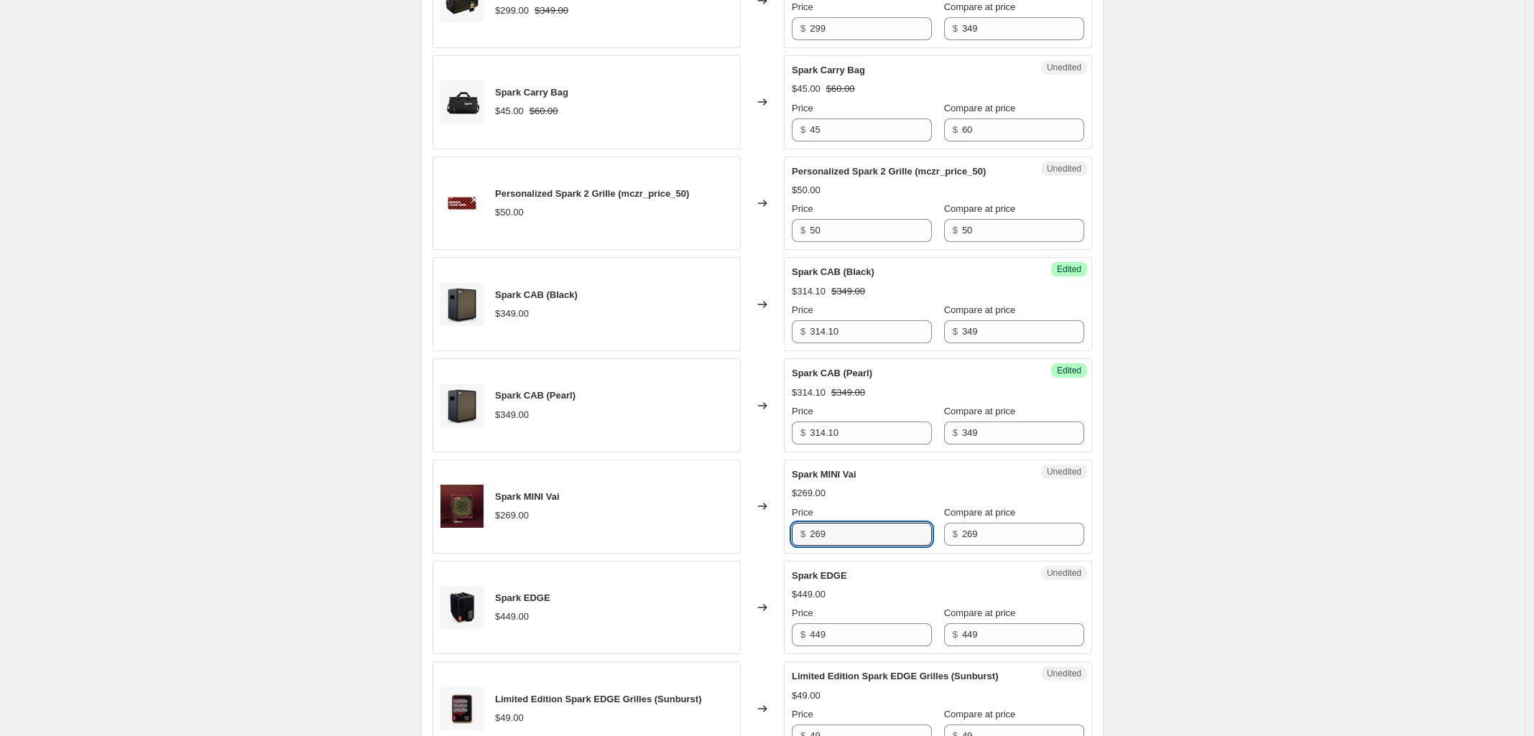
drag, startPoint x: 843, startPoint y: 534, endPoint x: 586, endPoint y: 533, distance: 256.4
click at [586, 533] on div "Spark MINI Vai $269.00 Changed to Unedited Spark MINI Vai $269.00 Price $ 269 C…" at bounding box center [761, 507] width 659 height 94
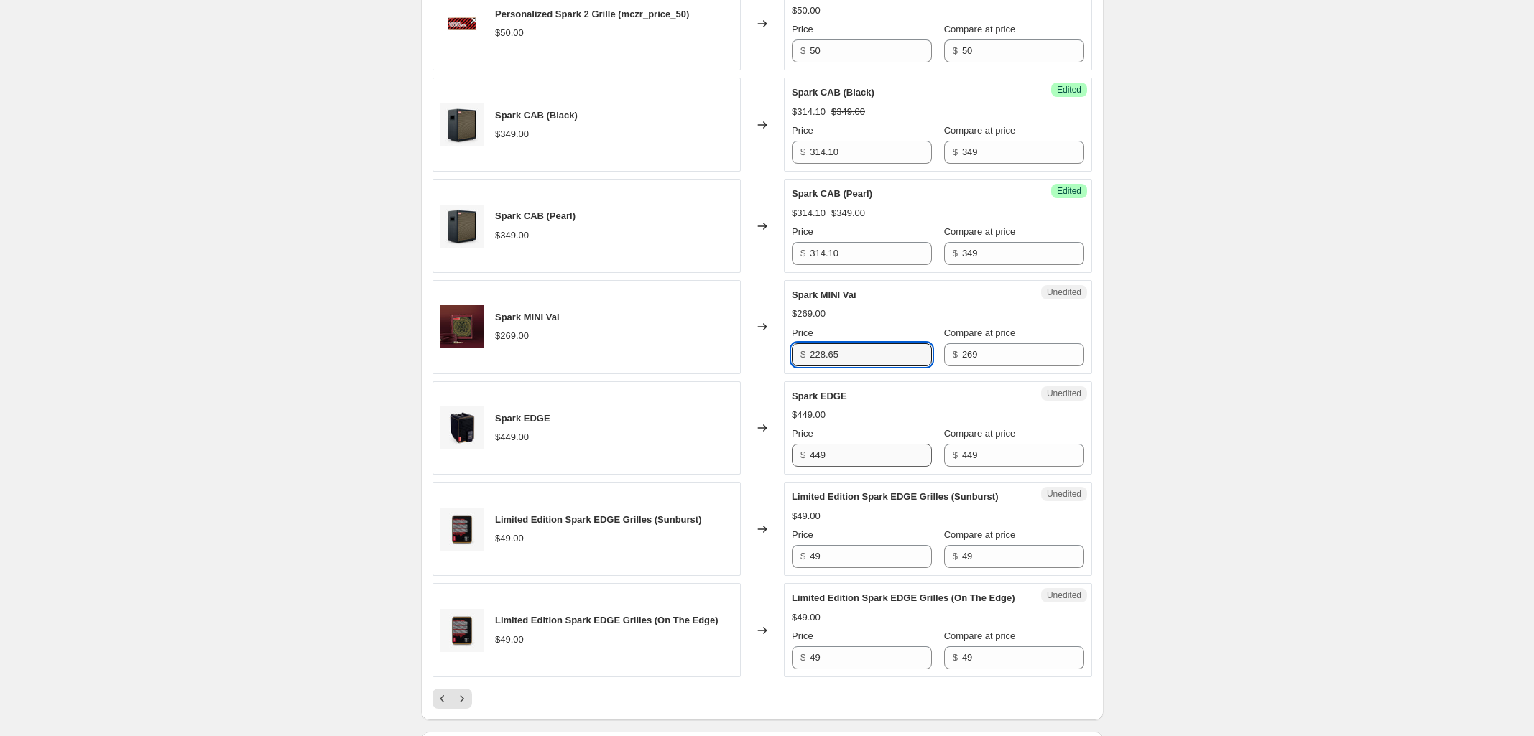
scroll to position [1939, 0]
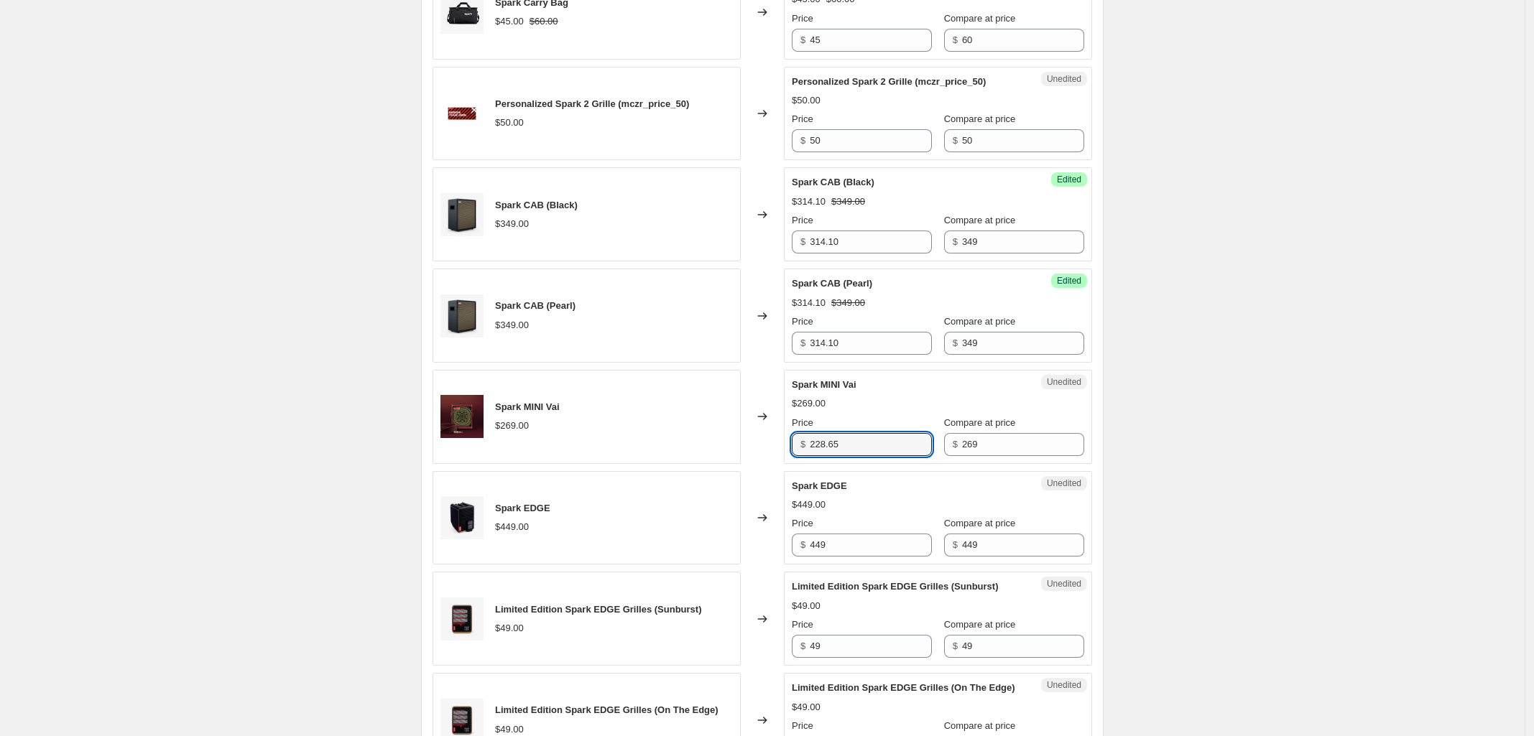
type input "228.65"
drag, startPoint x: 839, startPoint y: 555, endPoint x: 680, endPoint y: 557, distance: 159.5
click at [686, 557] on div "Spark EDGE $449.00 Changed to Unedited Spark EDGE $449.00 Price $ 449 Compare a…" at bounding box center [761, 518] width 659 height 94
type input "404.10"
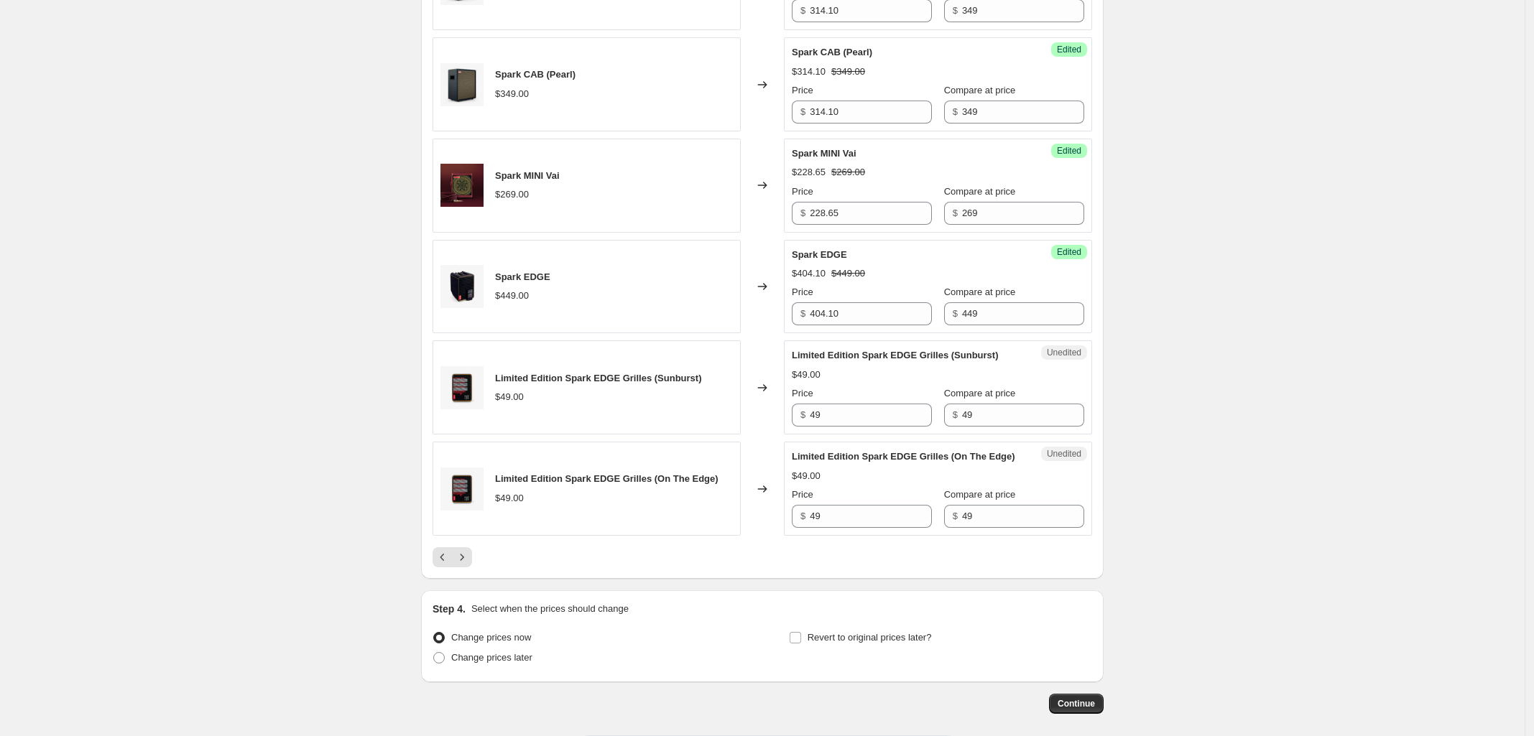
scroll to position [2209, 0]
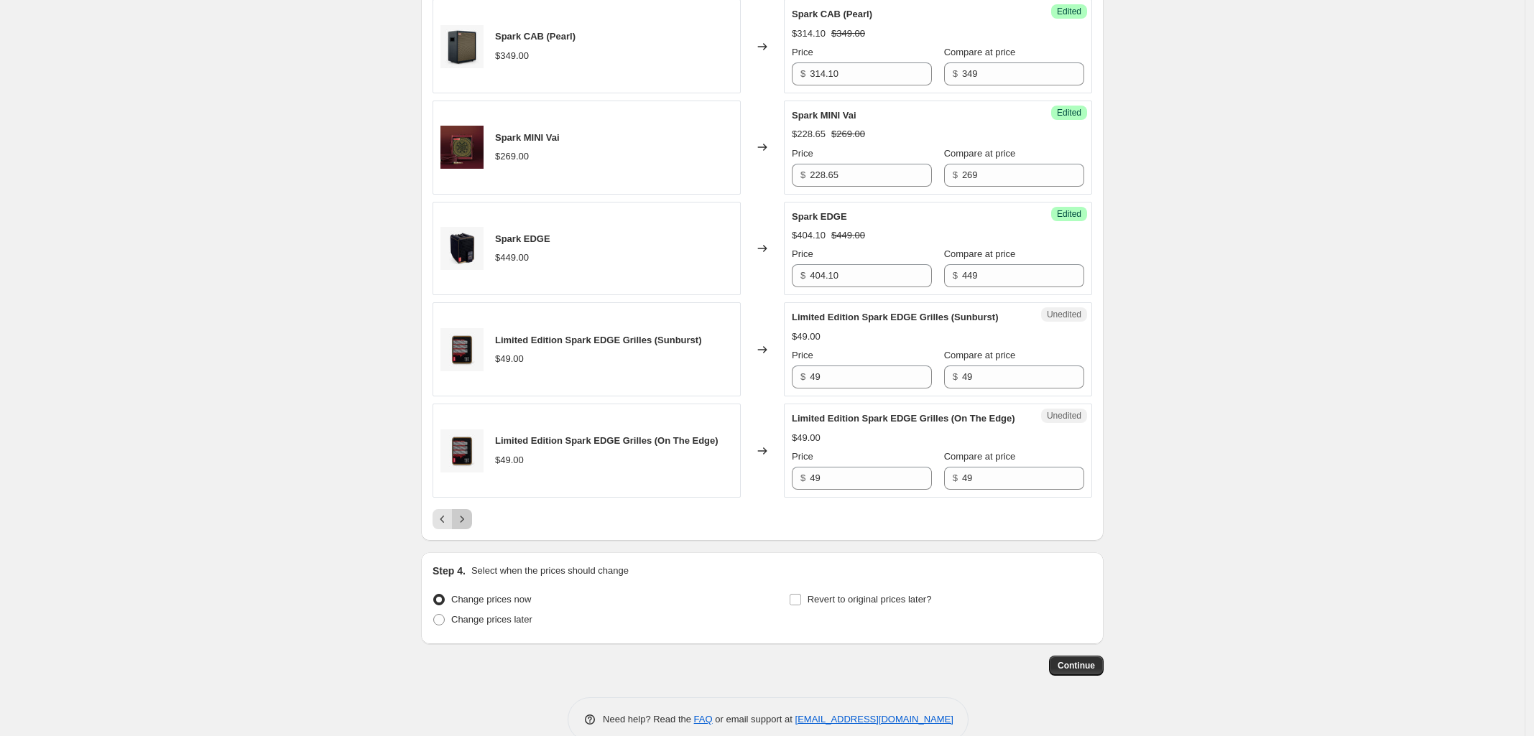
click at [462, 527] on icon "Next" at bounding box center [462, 519] width 14 height 14
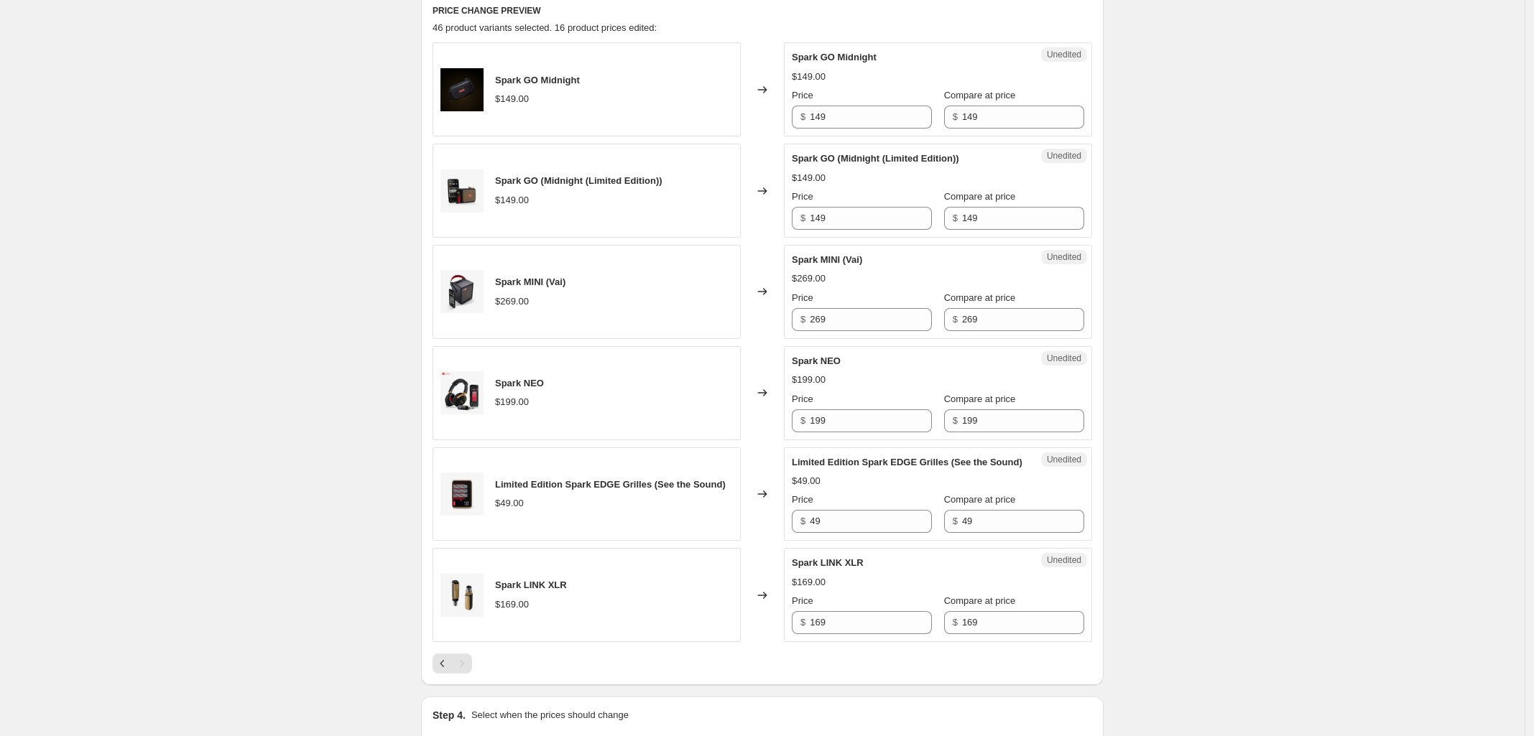
scroll to position [463, 0]
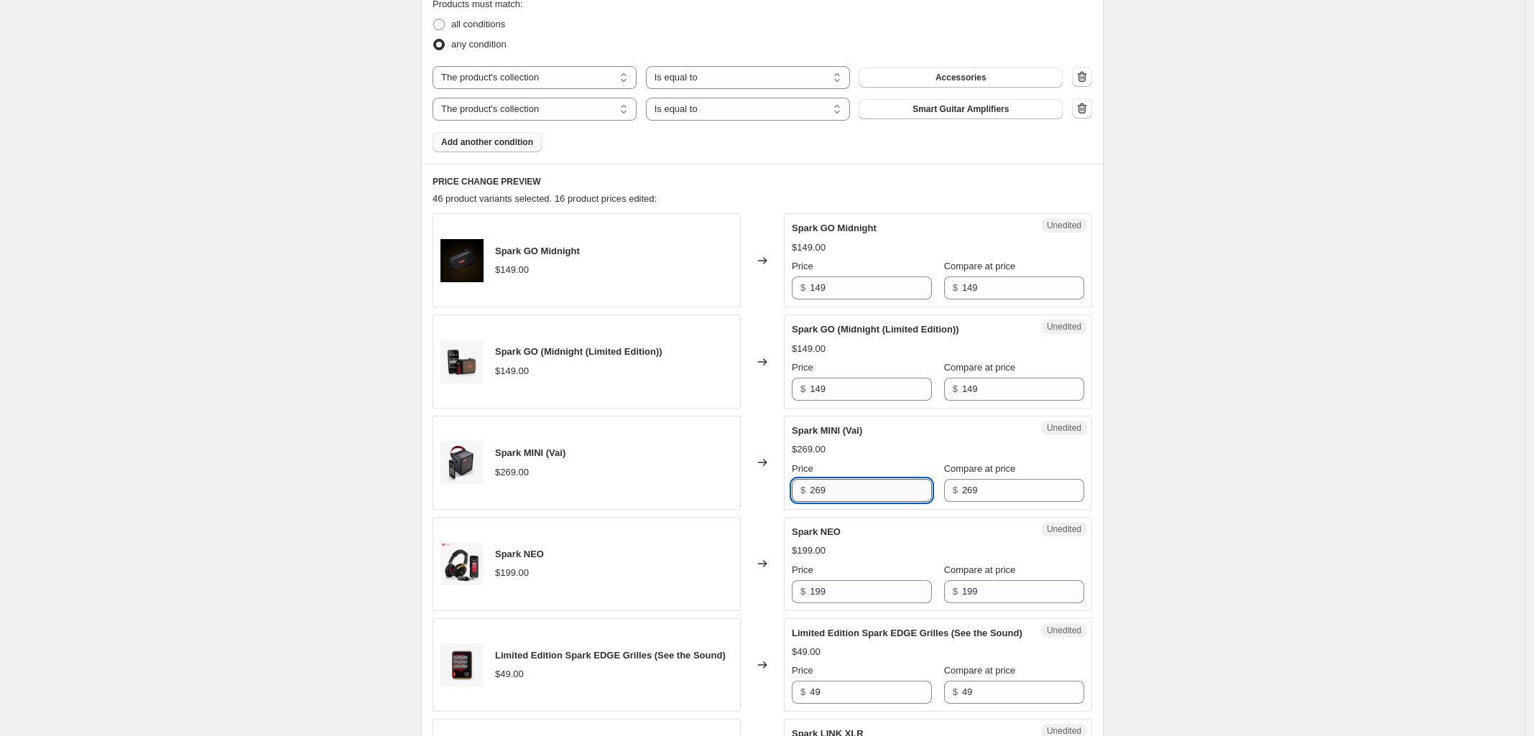
click at [848, 487] on input "269" at bounding box center [871, 490] width 122 height 23
drag, startPoint x: 840, startPoint y: 496, endPoint x: 654, endPoint y: 496, distance: 186.0
click at [662, 496] on div "Spark MINI (Vai) $269.00 Changed to Unedited Spark MINI (Vai) $269.00 Price $ 2…" at bounding box center [761, 463] width 659 height 94
type input "228.65"
click at [1210, 435] on div "Create new price [MEDICAL_DATA]. This page is ready Create new price [MEDICAL_D…" at bounding box center [762, 308] width 1524 height 1542
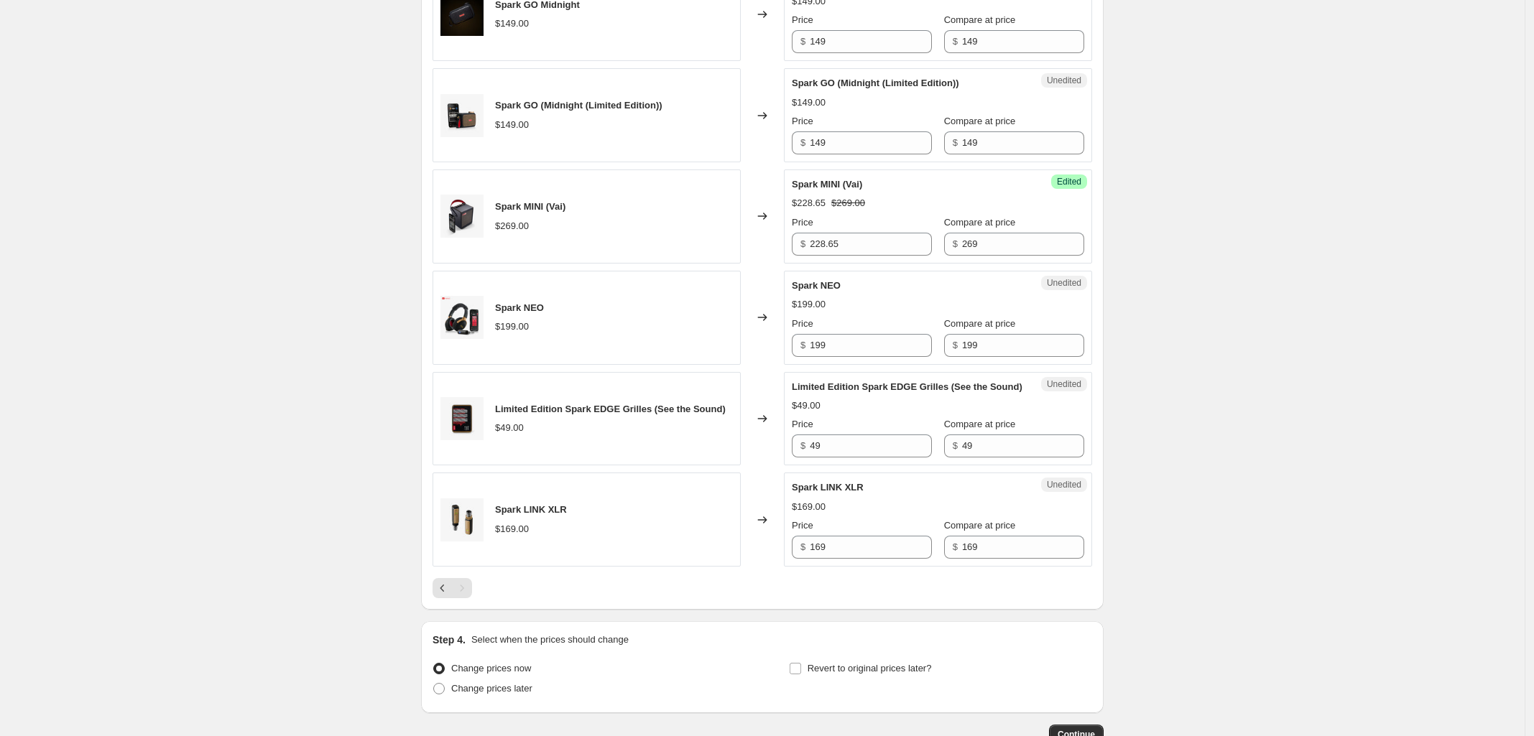
scroll to position [822, 0]
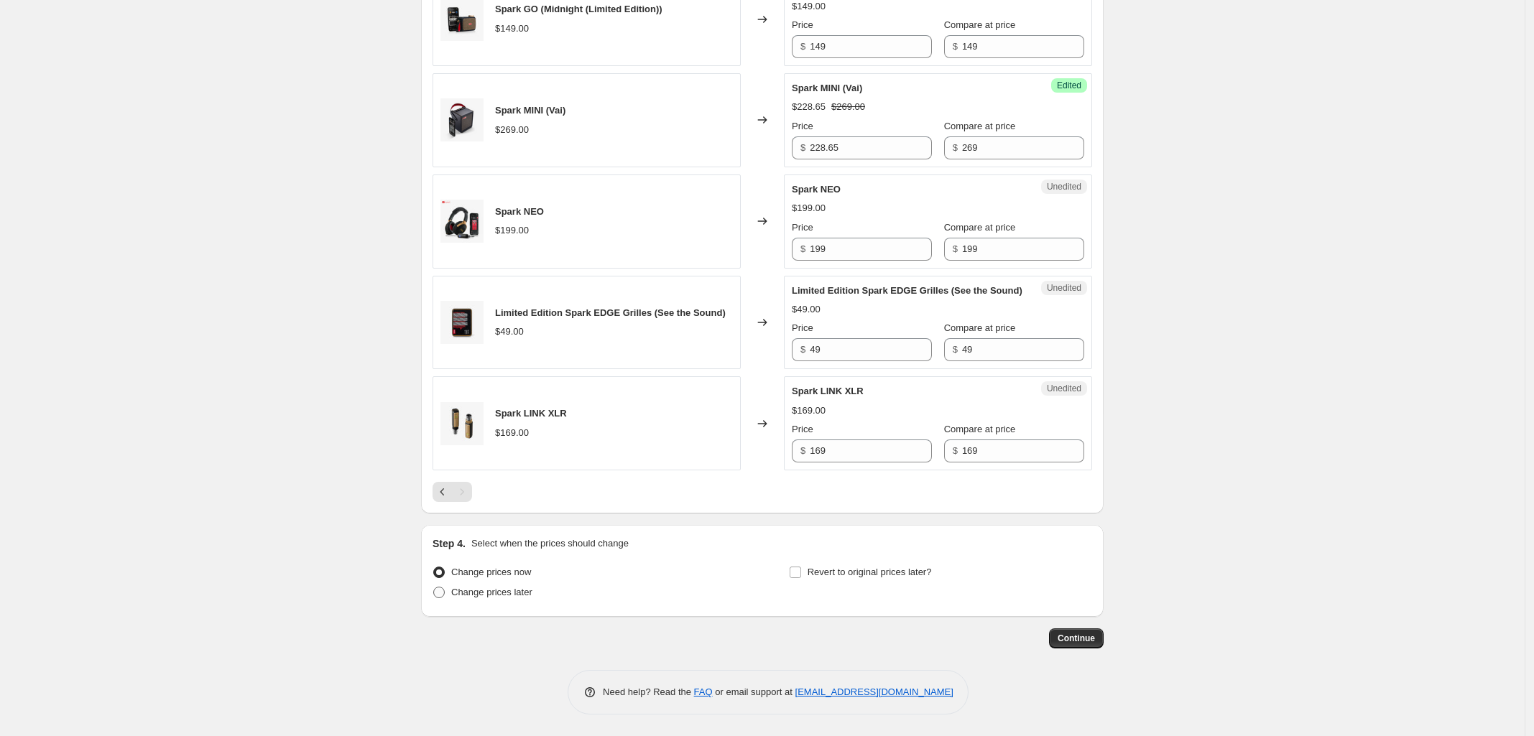
click at [444, 593] on span at bounding box center [438, 592] width 11 height 11
click at [434, 588] on input "Change prices later" at bounding box center [433, 587] width 1 height 1
radio input "true"
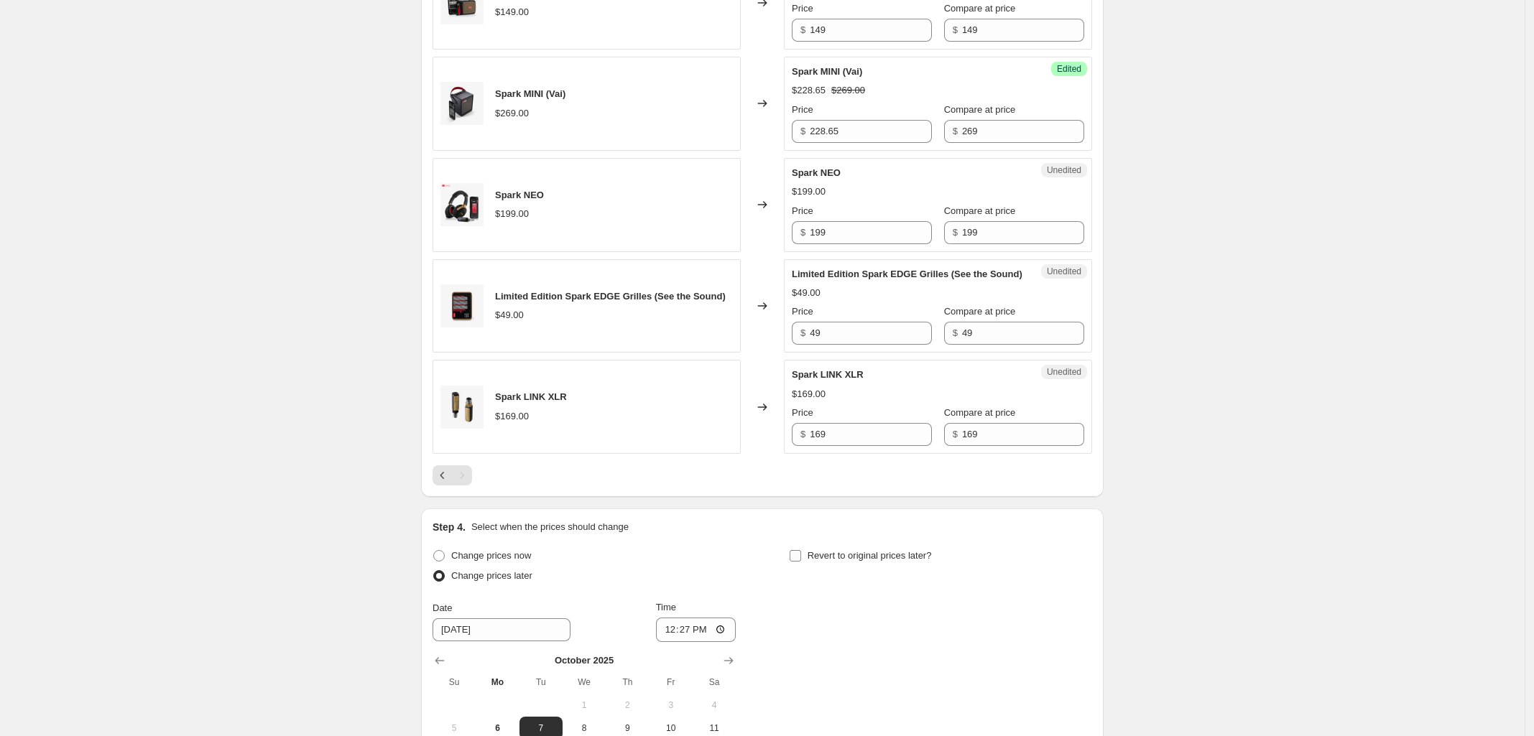
click at [794, 562] on input "Revert to original prices later?" at bounding box center [794, 555] width 11 height 11
checkbox input "true"
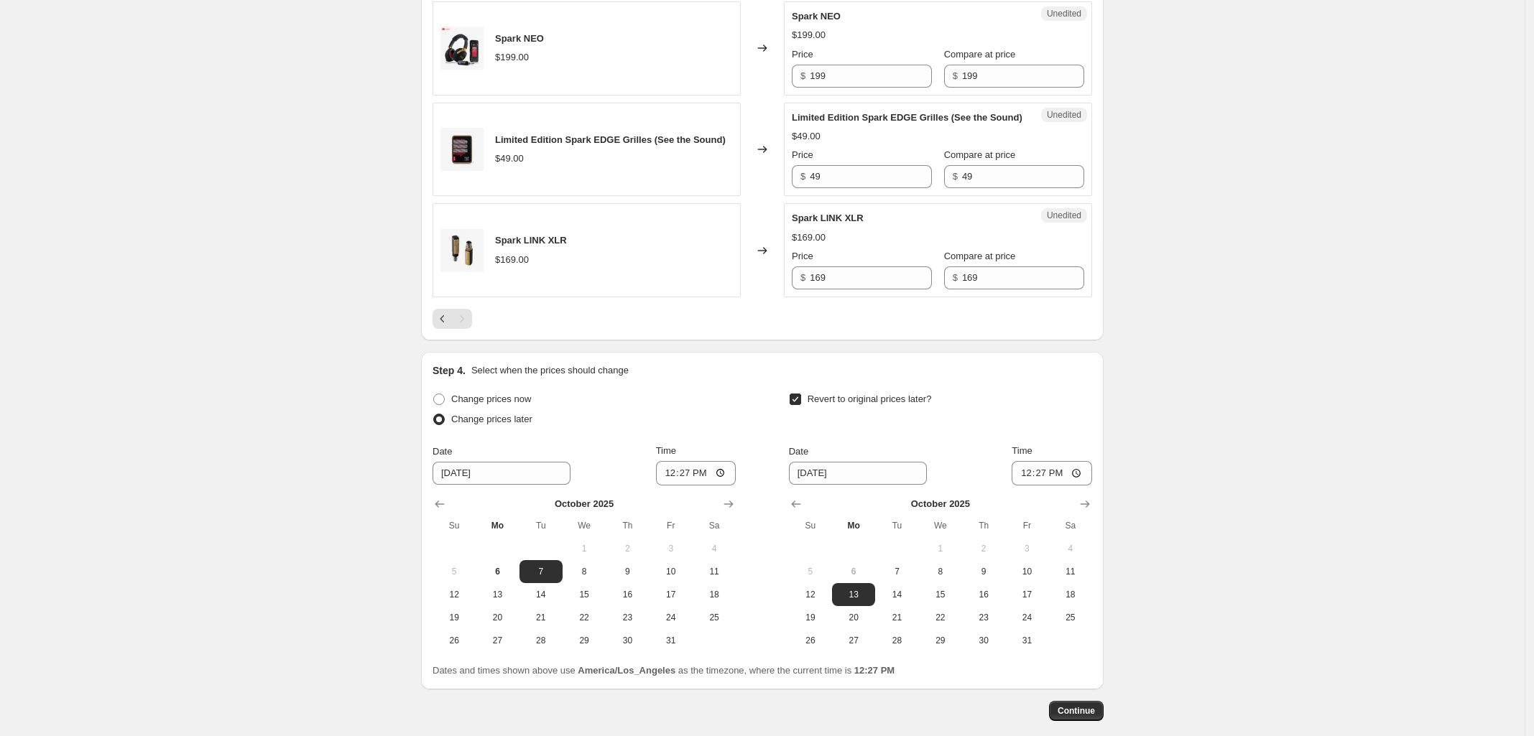
scroll to position [1068, 0]
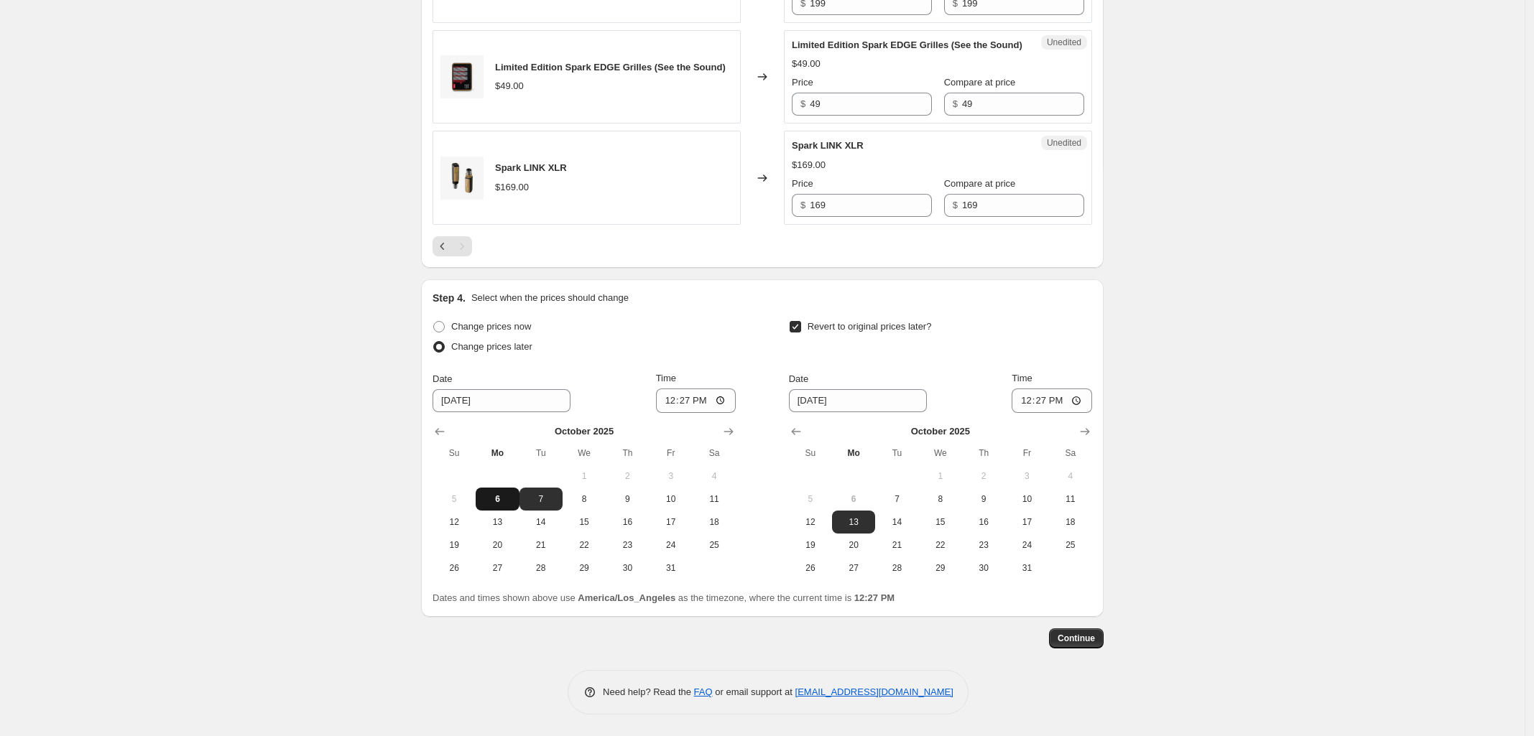
click at [497, 504] on span "6" at bounding box center [497, 498] width 32 height 11
type input "[DATE]"
click at [724, 398] on input "12:27" at bounding box center [696, 401] width 80 height 24
type input "23:30"
click at [720, 323] on div "Change prices now" at bounding box center [583, 327] width 303 height 20
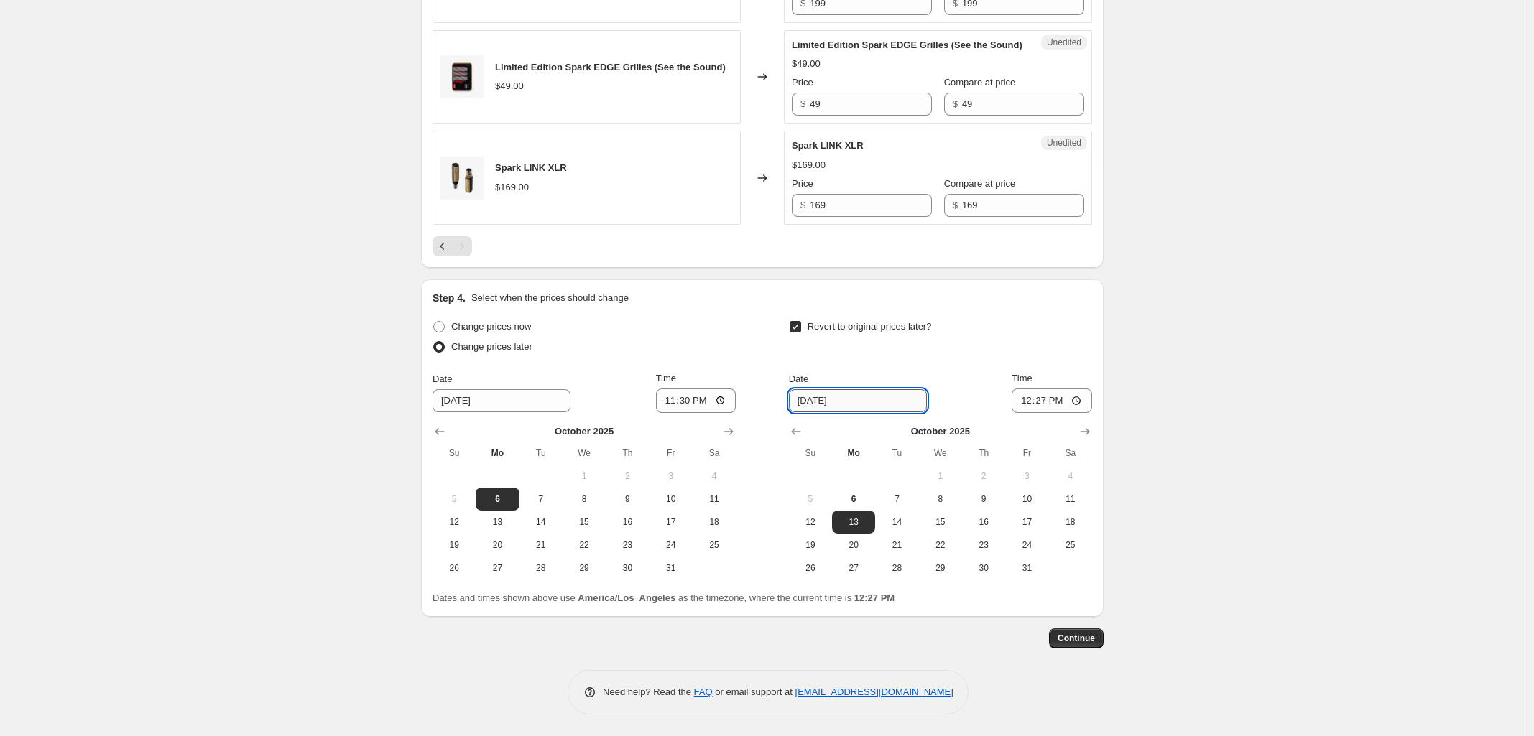
click at [853, 400] on input "[DATE]" at bounding box center [858, 400] width 138 height 23
click at [941, 495] on span "8" at bounding box center [940, 498] width 32 height 11
type input "[DATE]"
click at [1042, 399] on input "12:27" at bounding box center [1051, 401] width 80 height 24
click at [1033, 404] on input "12:27" at bounding box center [1051, 401] width 80 height 24
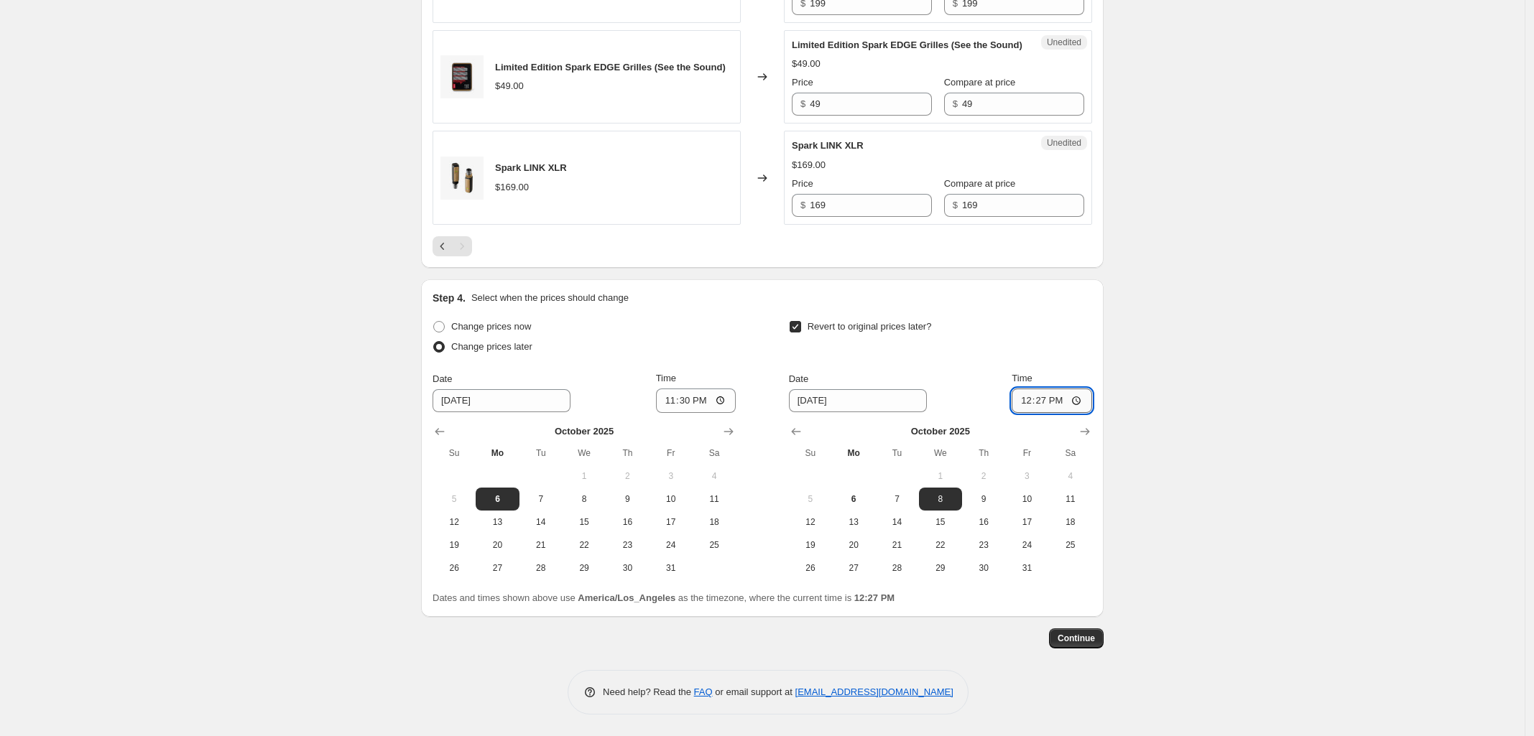
click at [1082, 401] on input "12:27" at bounding box center [1051, 401] width 80 height 24
type input "23:59"
click at [1076, 644] on button "Continue" at bounding box center [1076, 639] width 55 height 20
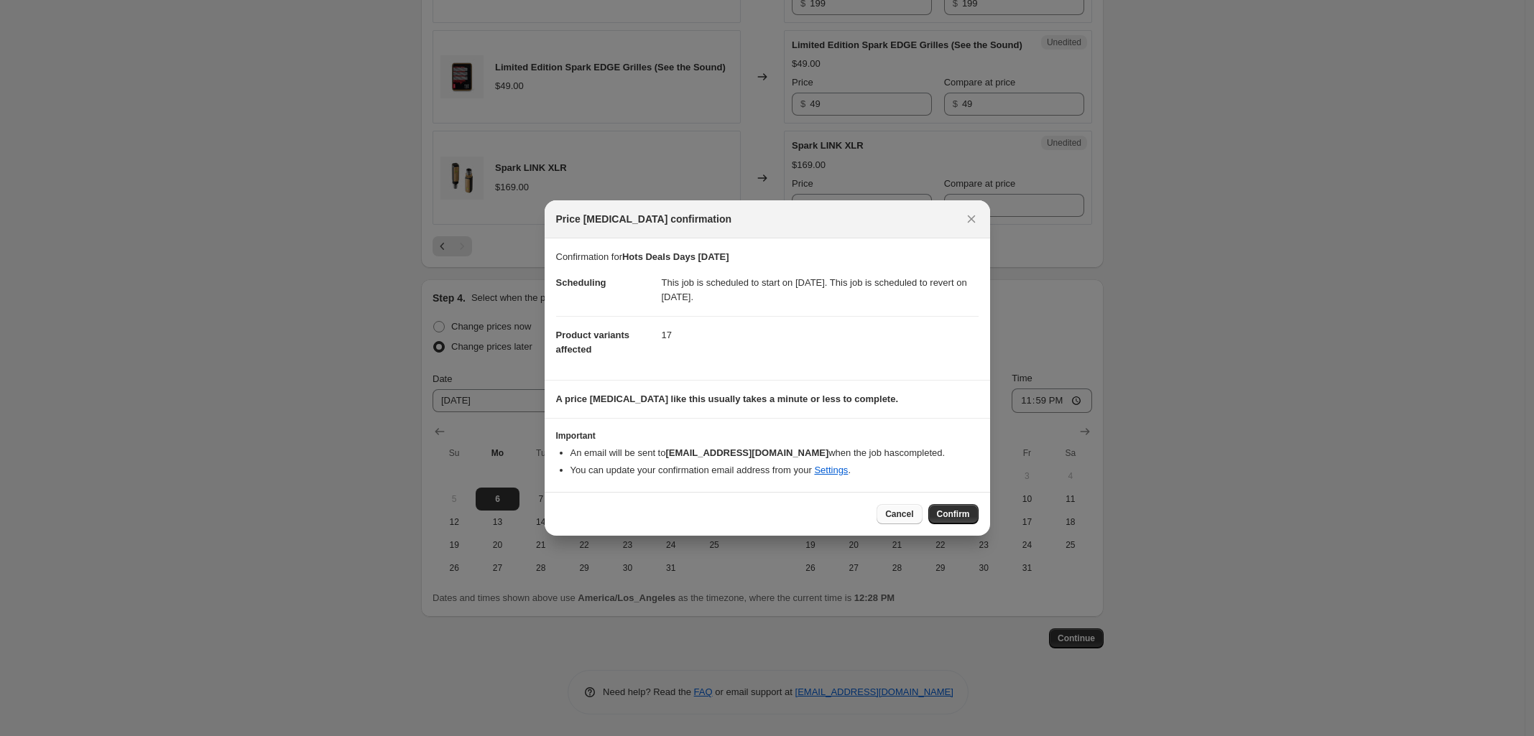
click at [909, 513] on span "Cancel" at bounding box center [899, 514] width 28 height 11
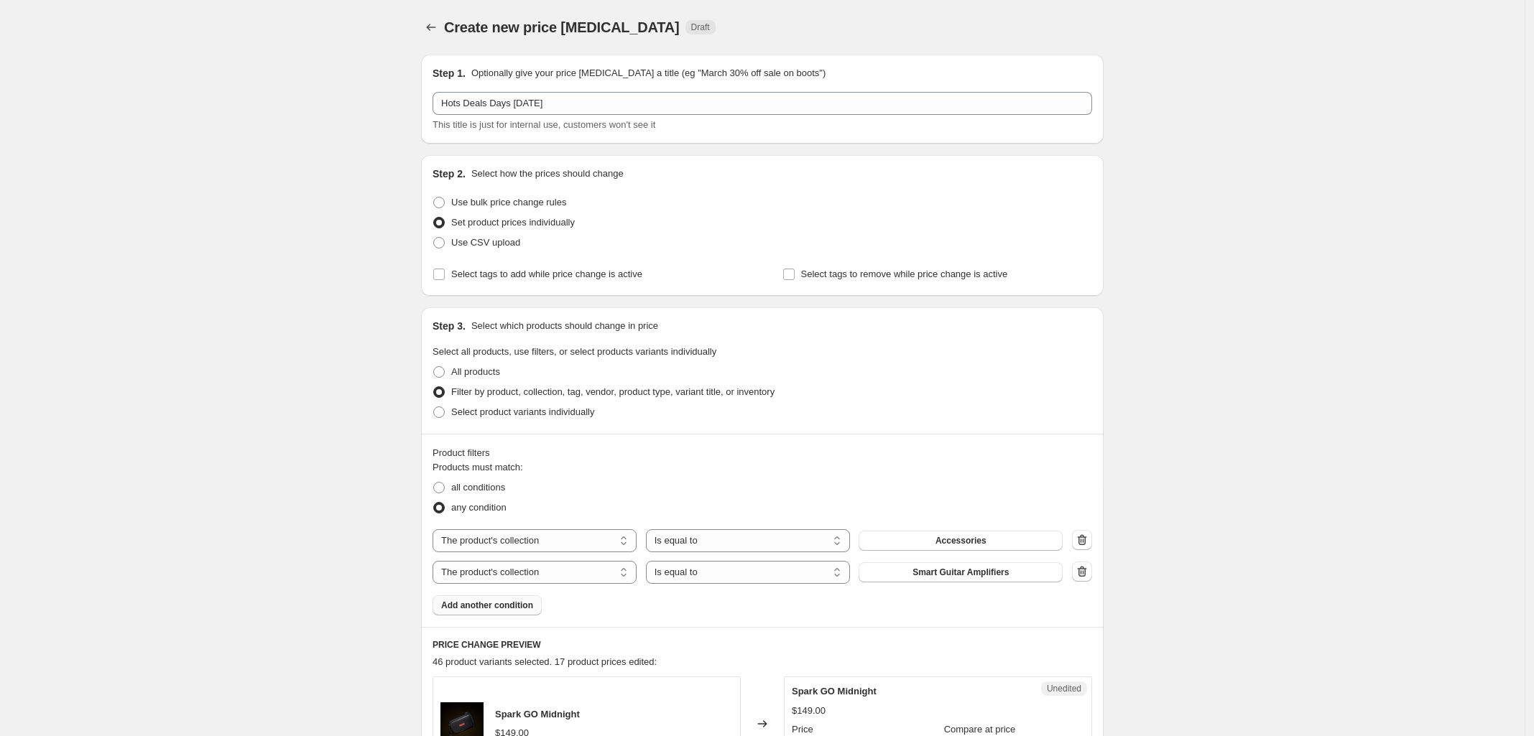
scroll to position [1068, 0]
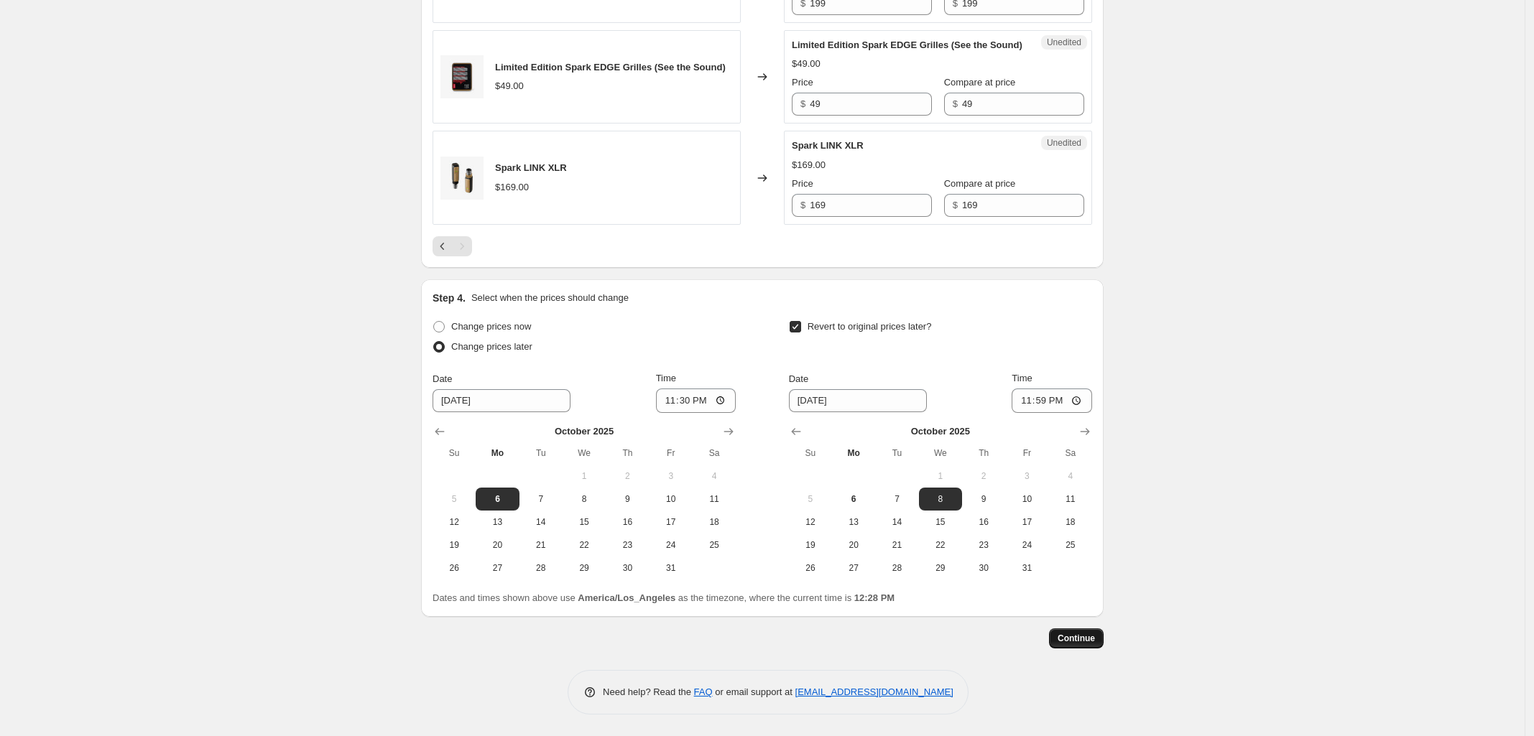
click at [1075, 636] on span "Continue" at bounding box center [1075, 638] width 37 height 11
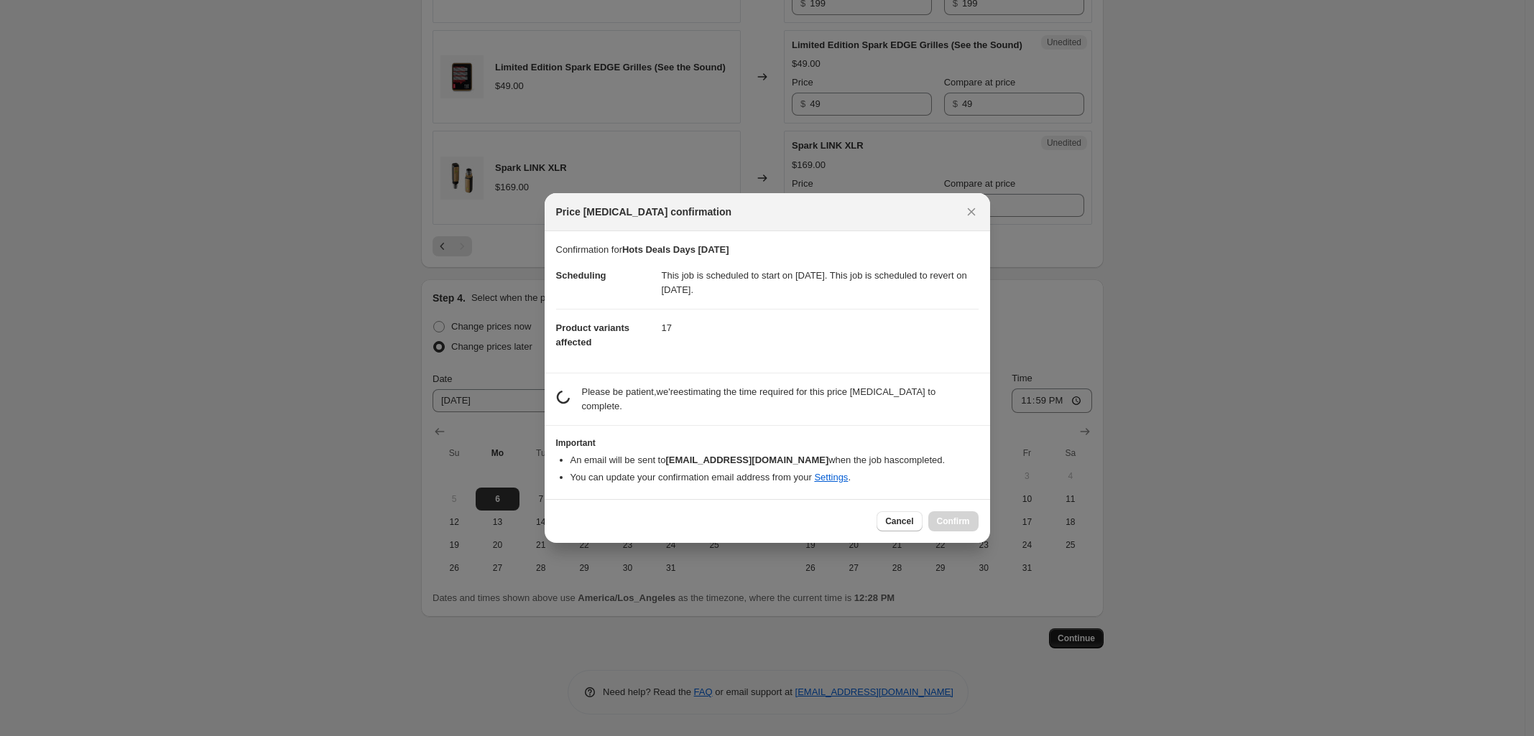
scroll to position [0, 0]
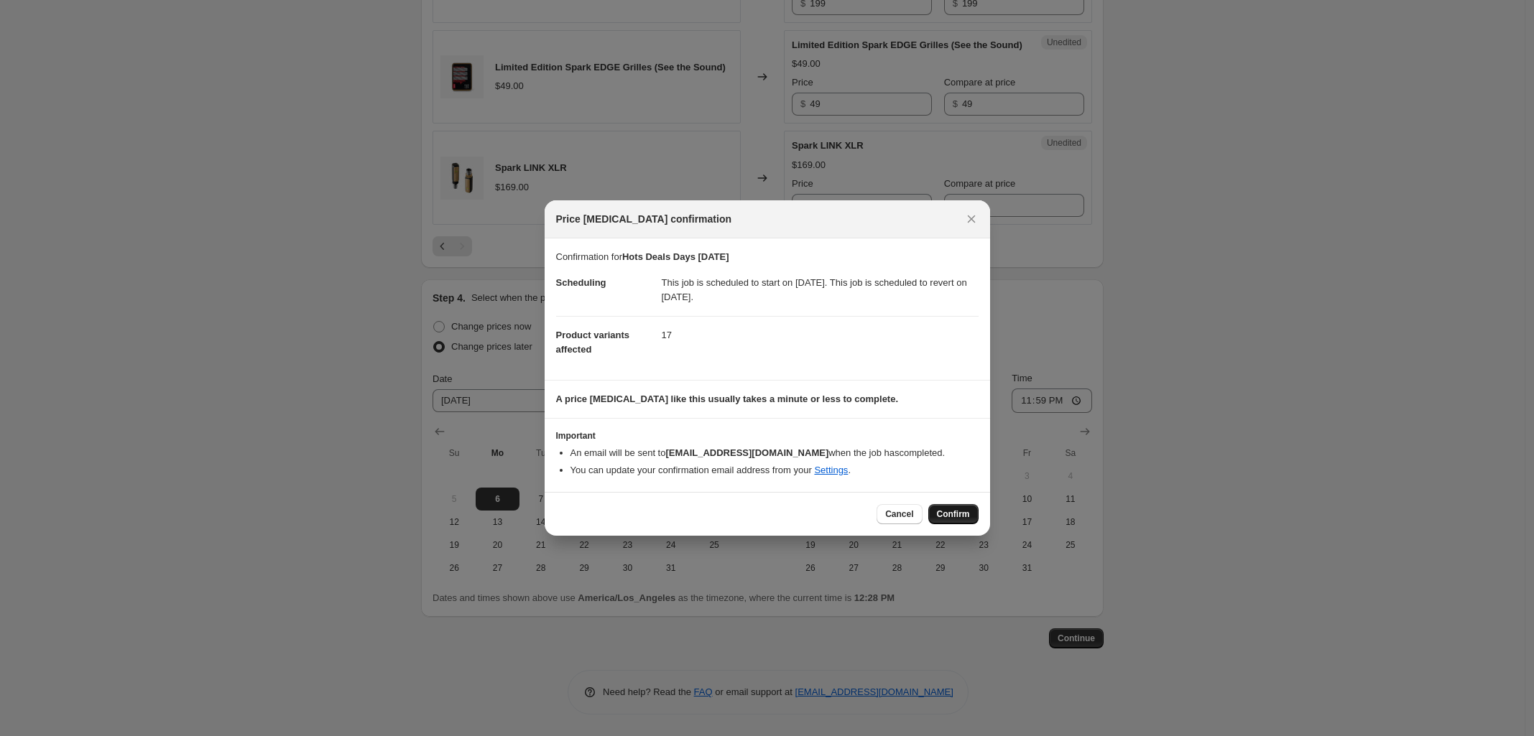
click at [947, 510] on span "Confirm" at bounding box center [953, 514] width 33 height 11
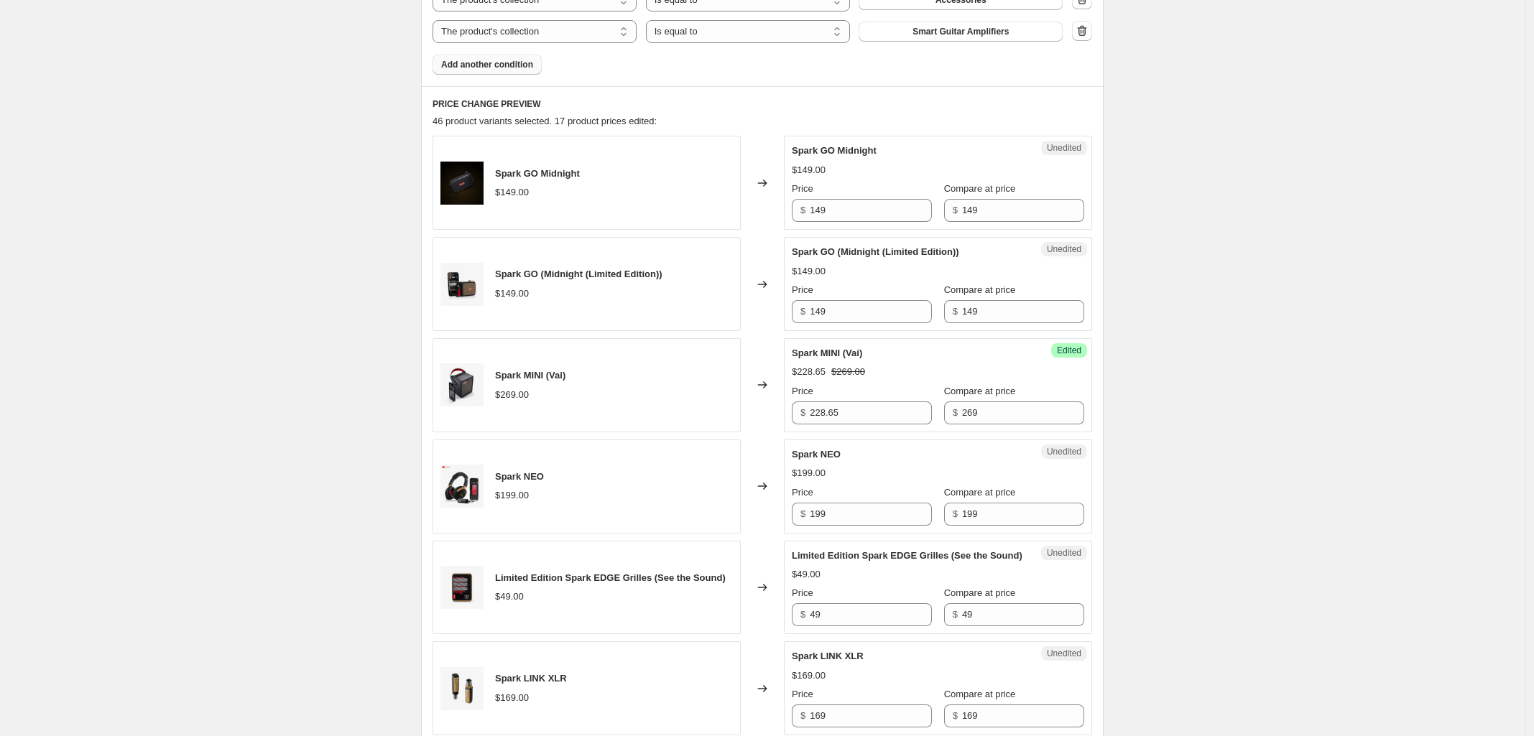
scroll to position [1155, 0]
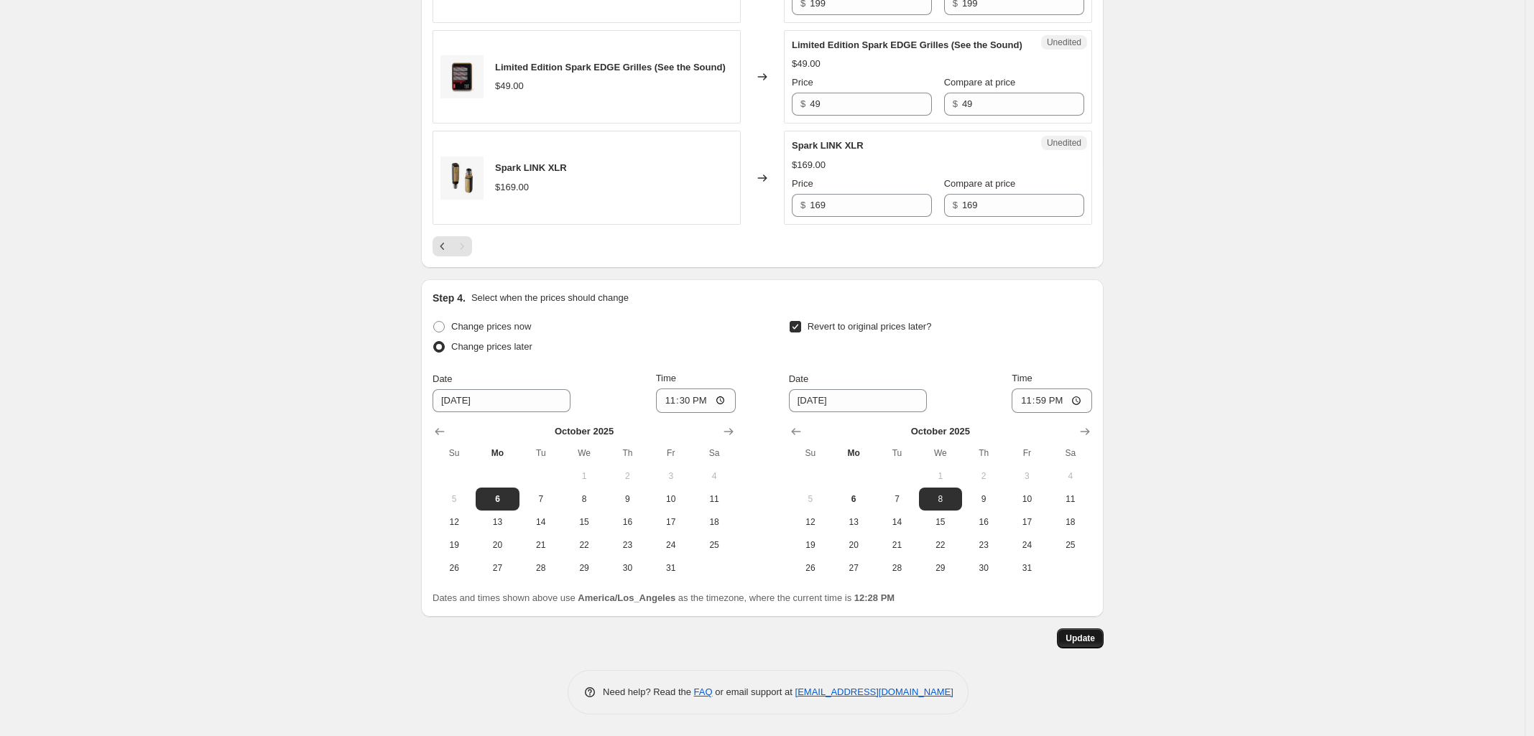
click at [1093, 641] on span "Update" at bounding box center [1079, 638] width 29 height 11
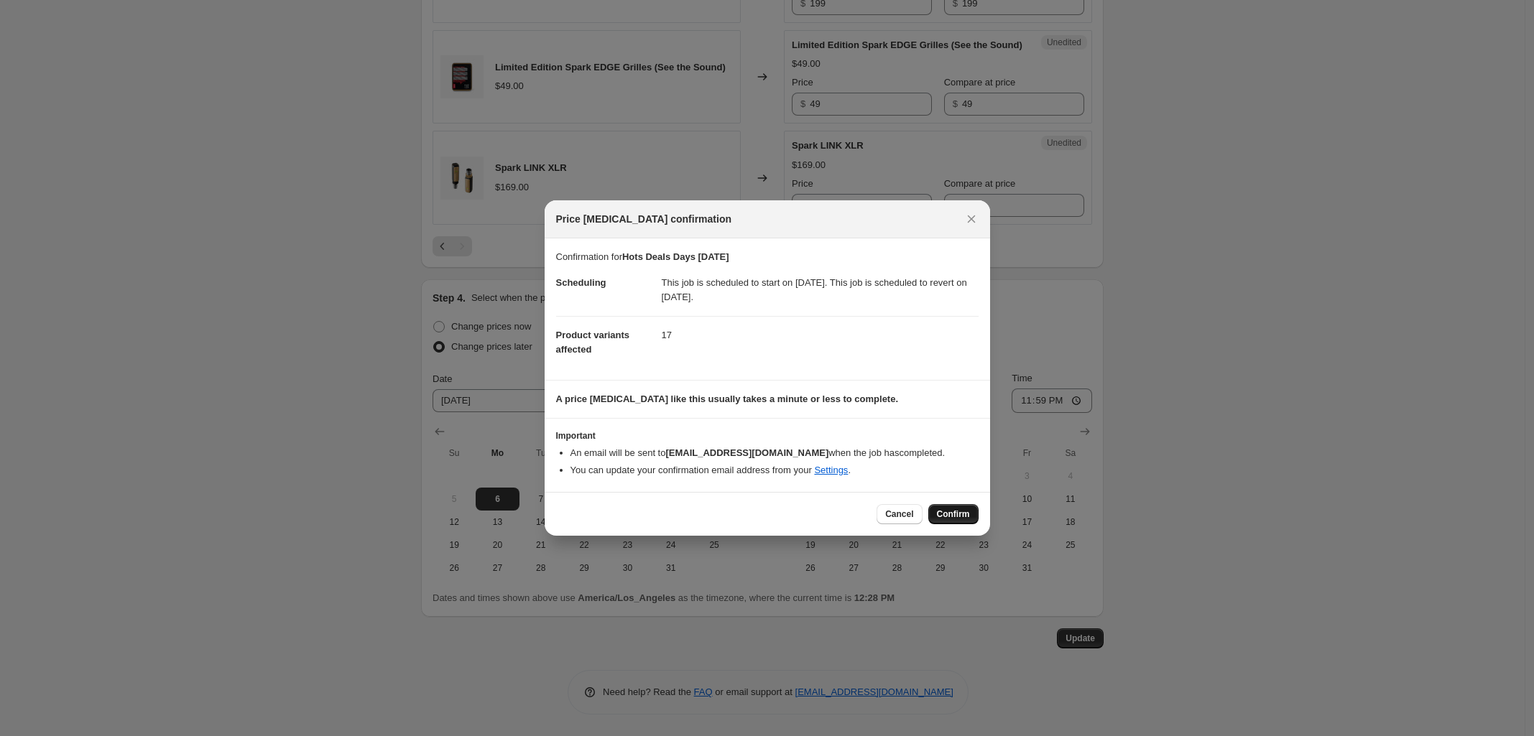
click at [955, 509] on span "Confirm" at bounding box center [953, 514] width 33 height 11
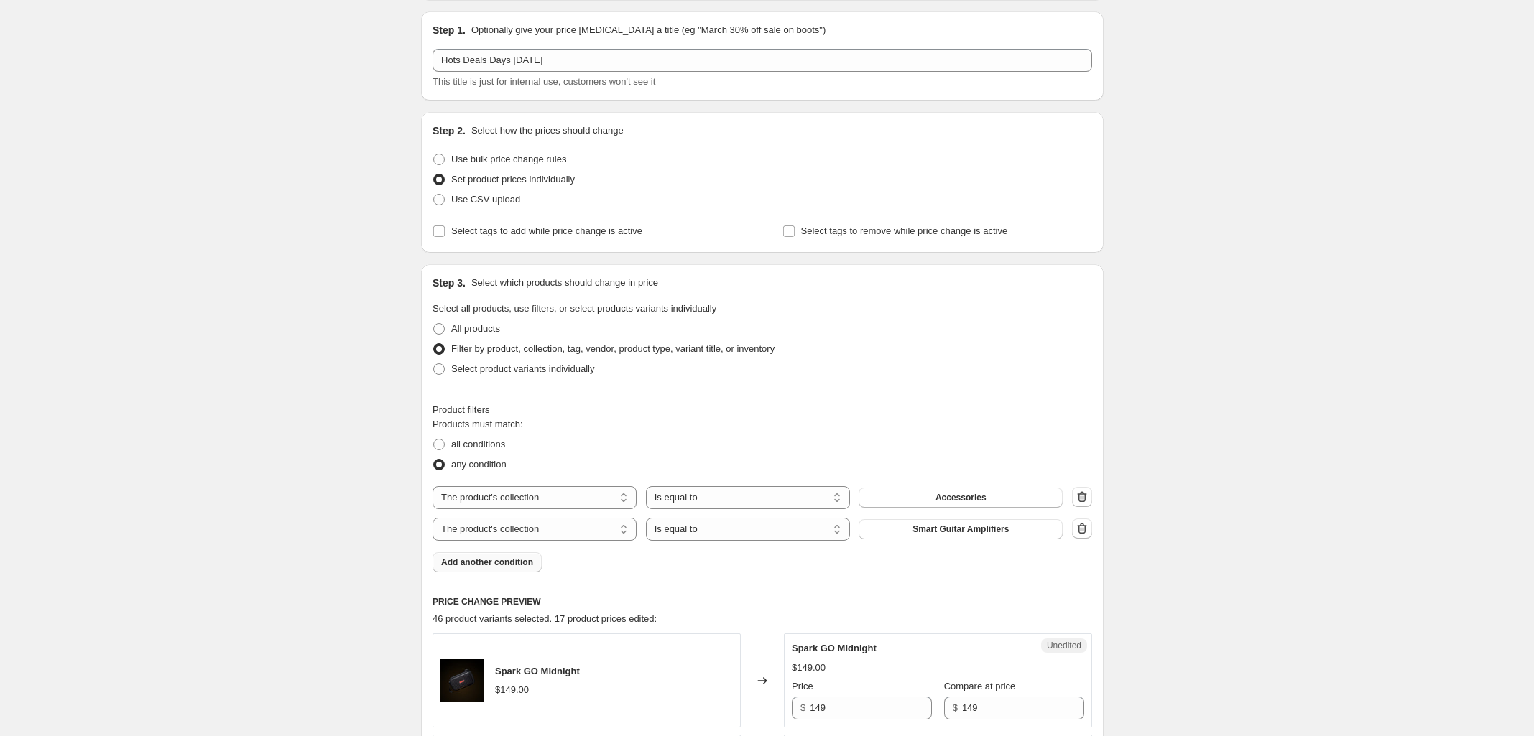
scroll to position [0, 0]
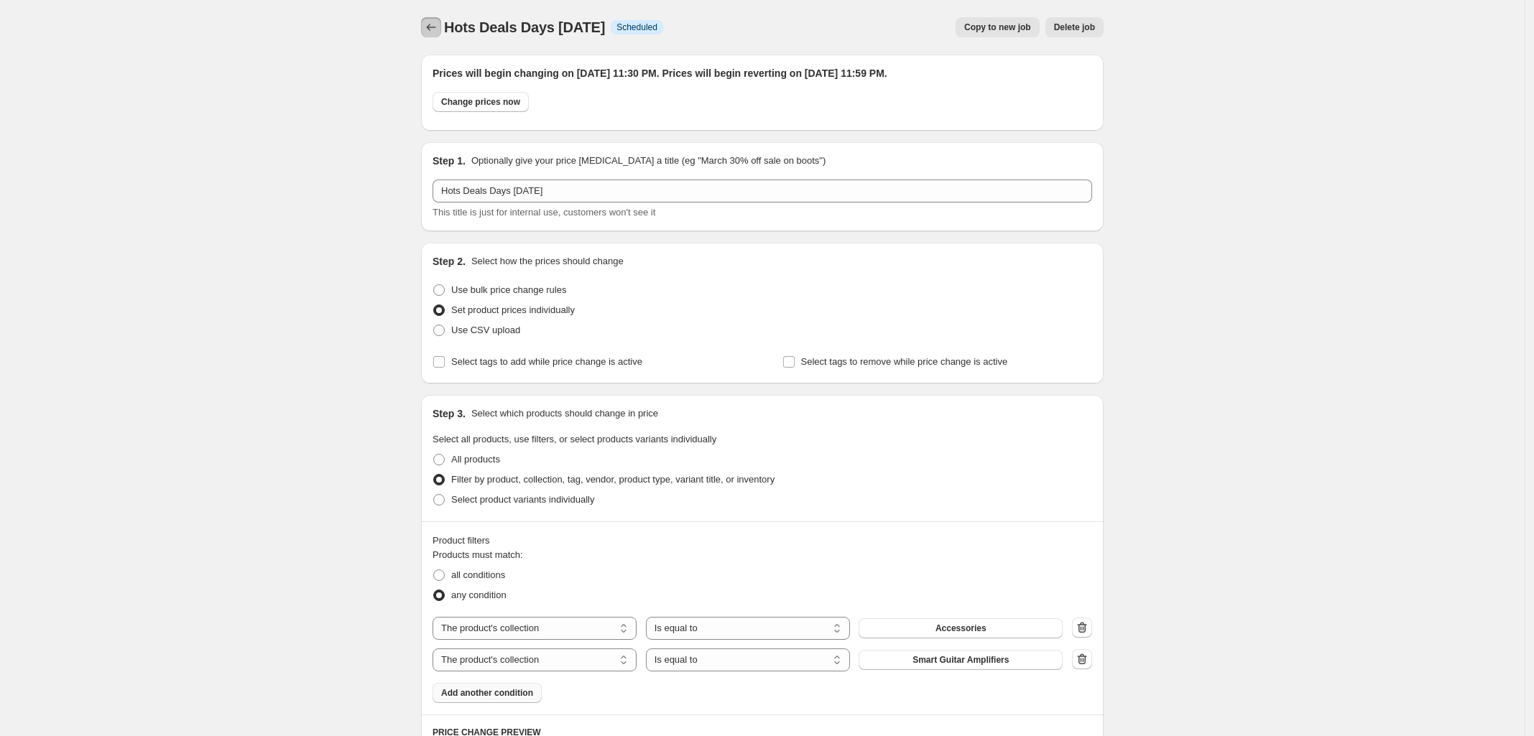
click at [430, 28] on icon "Price change jobs" at bounding box center [431, 27] width 14 height 14
